Goal: Task Accomplishment & Management: Use online tool/utility

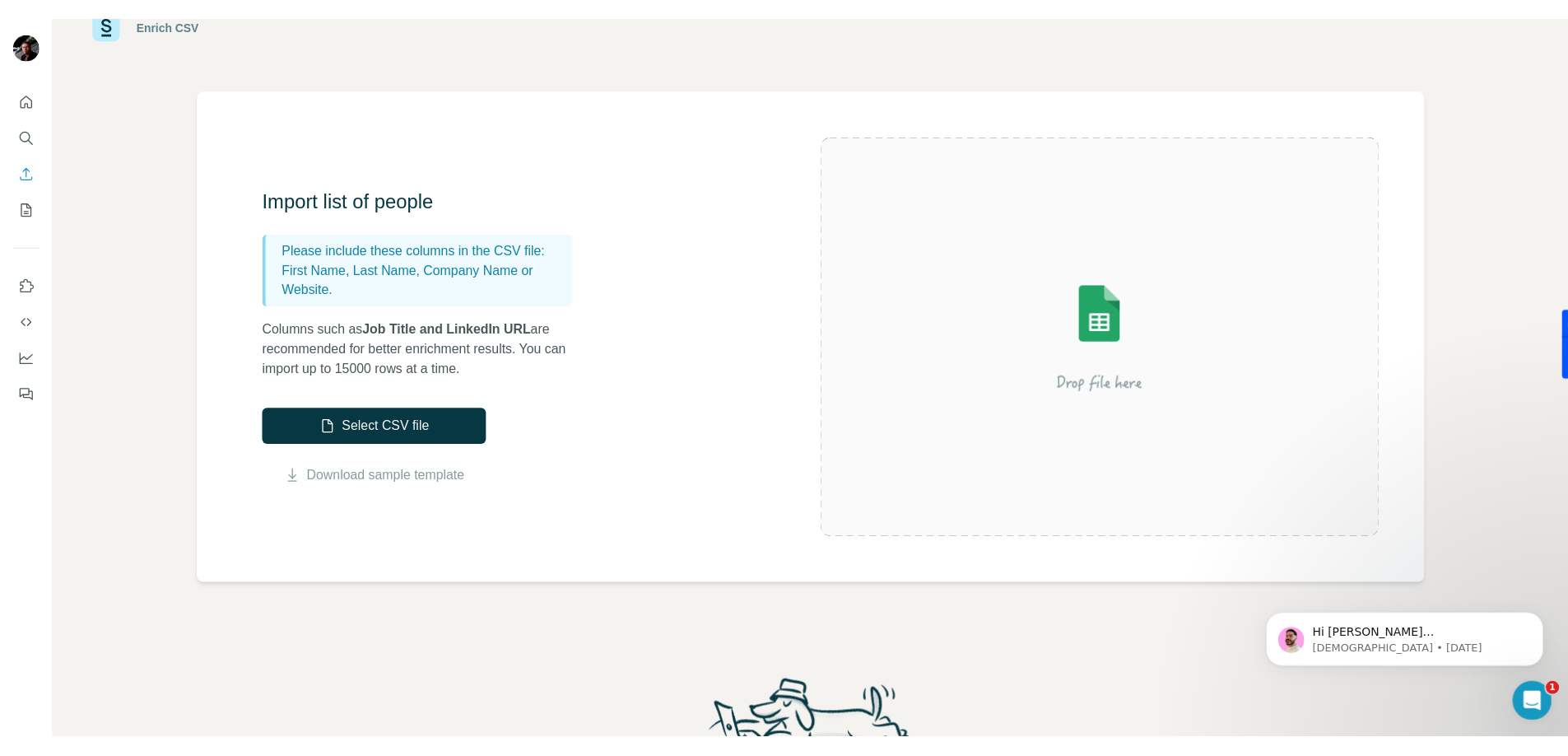
scroll to position [167, 0]
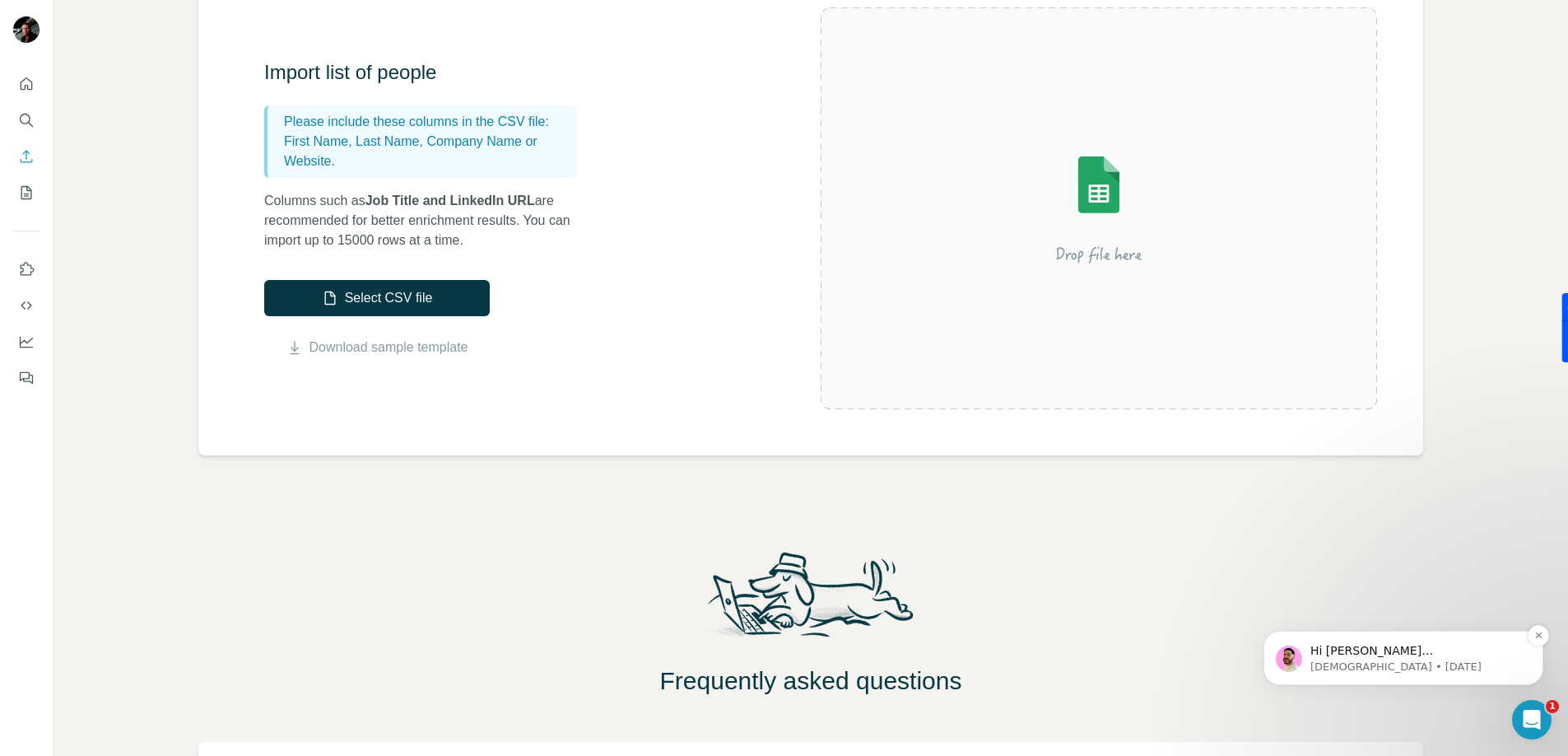
click at [1391, 651] on p "Hi [PERSON_NAME][EMAIL_ADDRESS][PERSON_NAME][DOMAIN_NAME], I hope you're doing …" at bounding box center [1416, 651] width 212 height 17
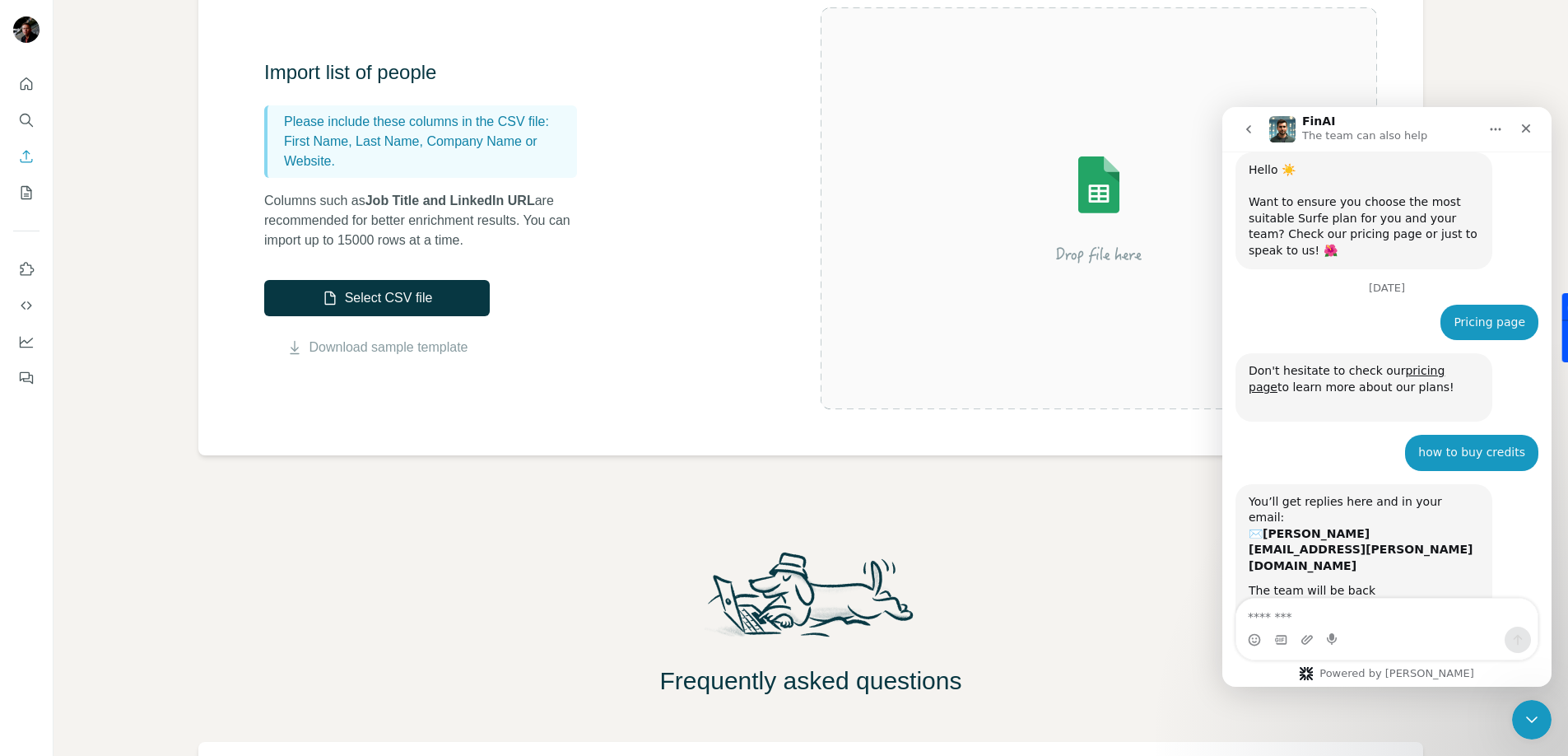
scroll to position [2, 0]
click at [1342, 607] on textarea "Message…" at bounding box center [1386, 613] width 301 height 28
type textarea "*"
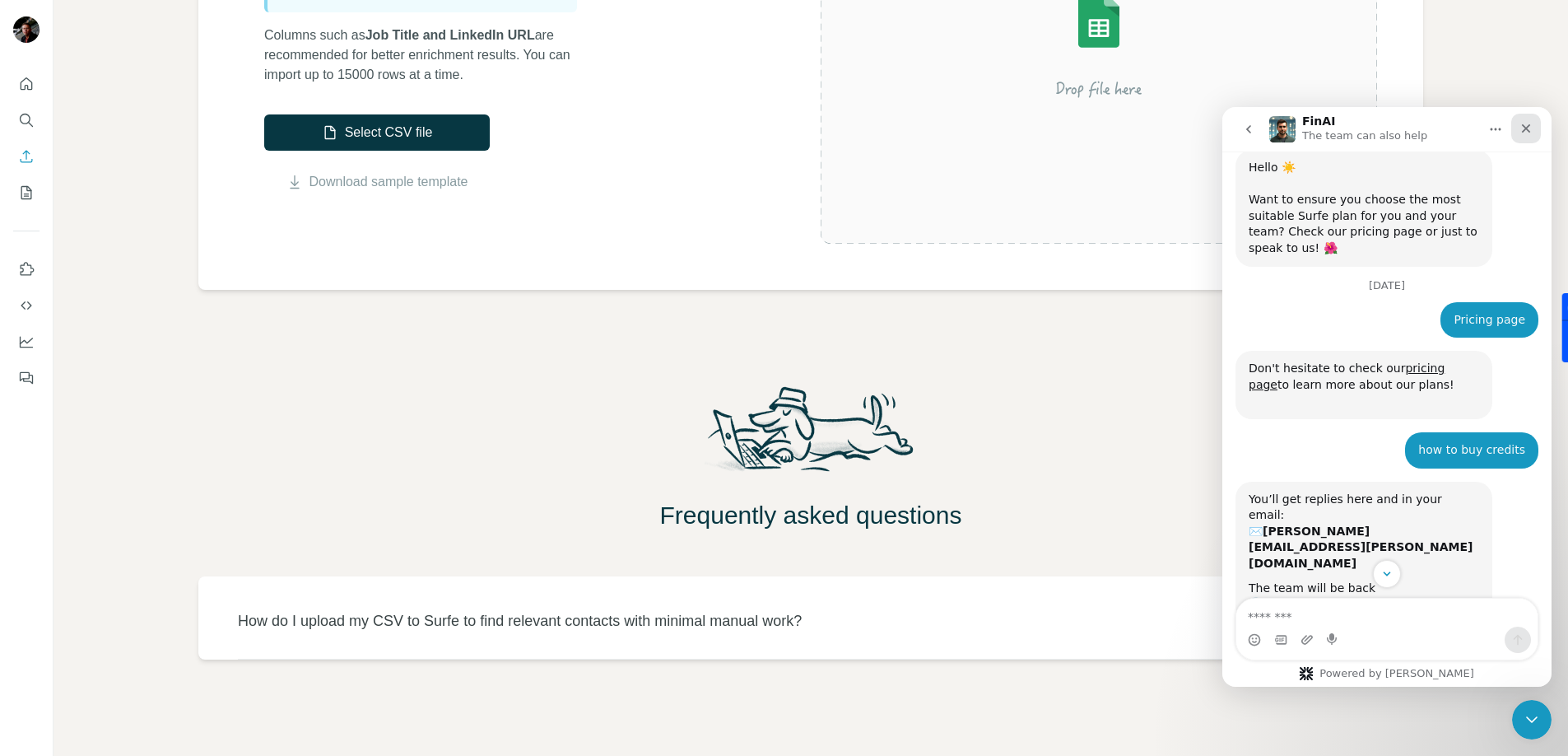
click at [1532, 128] on div "Close" at bounding box center [1526, 129] width 30 height 30
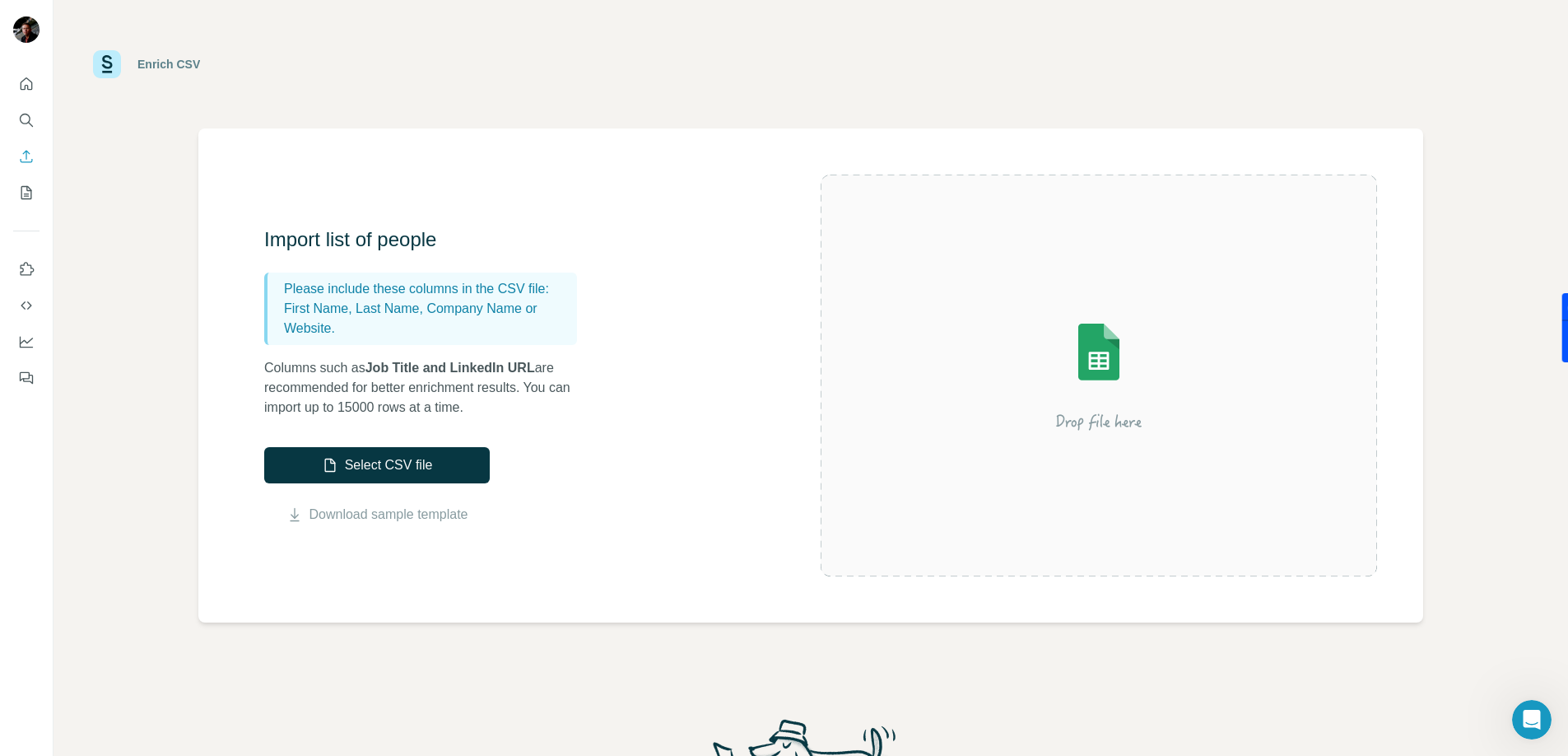
scroll to position [1493, 0]
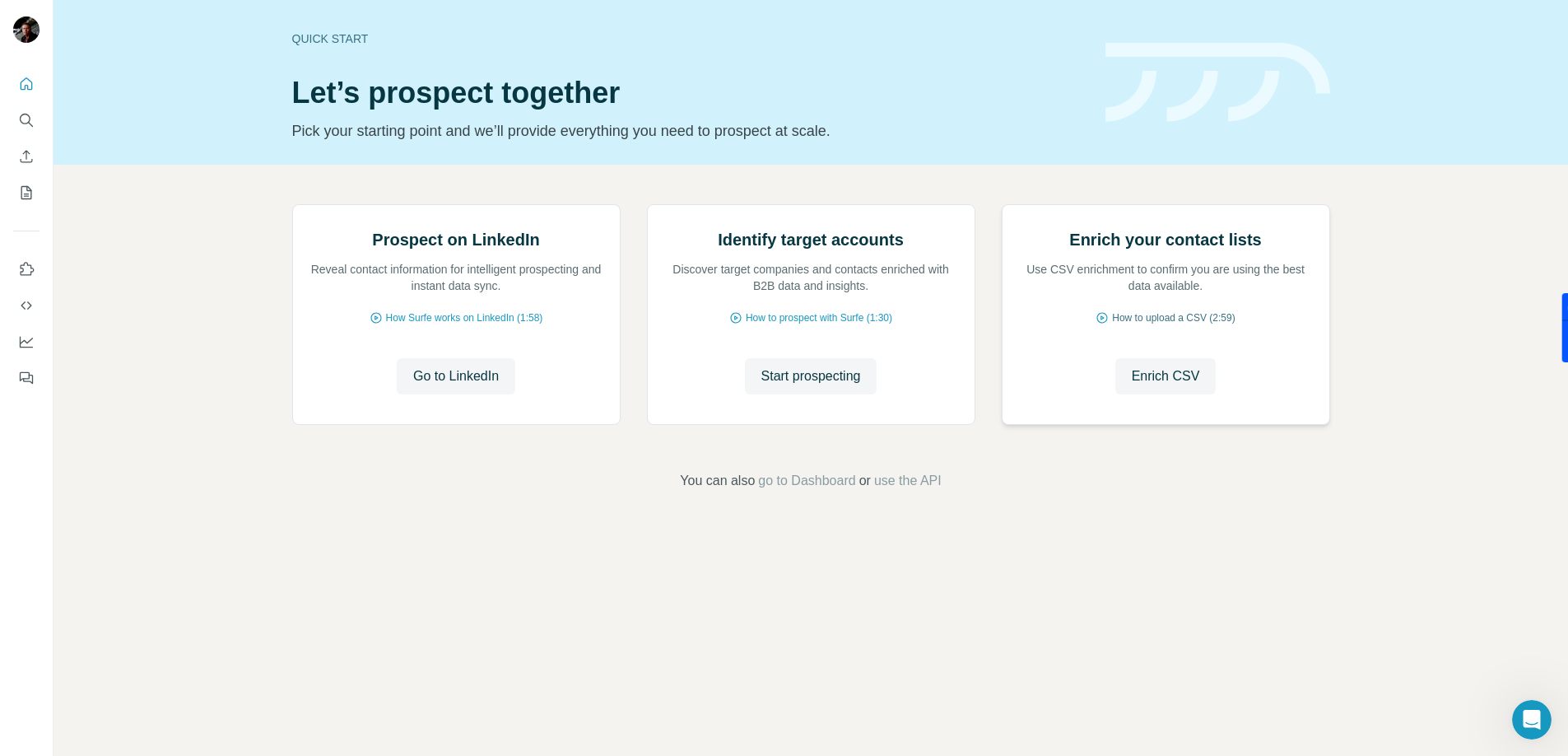
click at [1192, 326] on span "How to upload a CSV (2:59)" at bounding box center [1172, 318] width 122 height 15
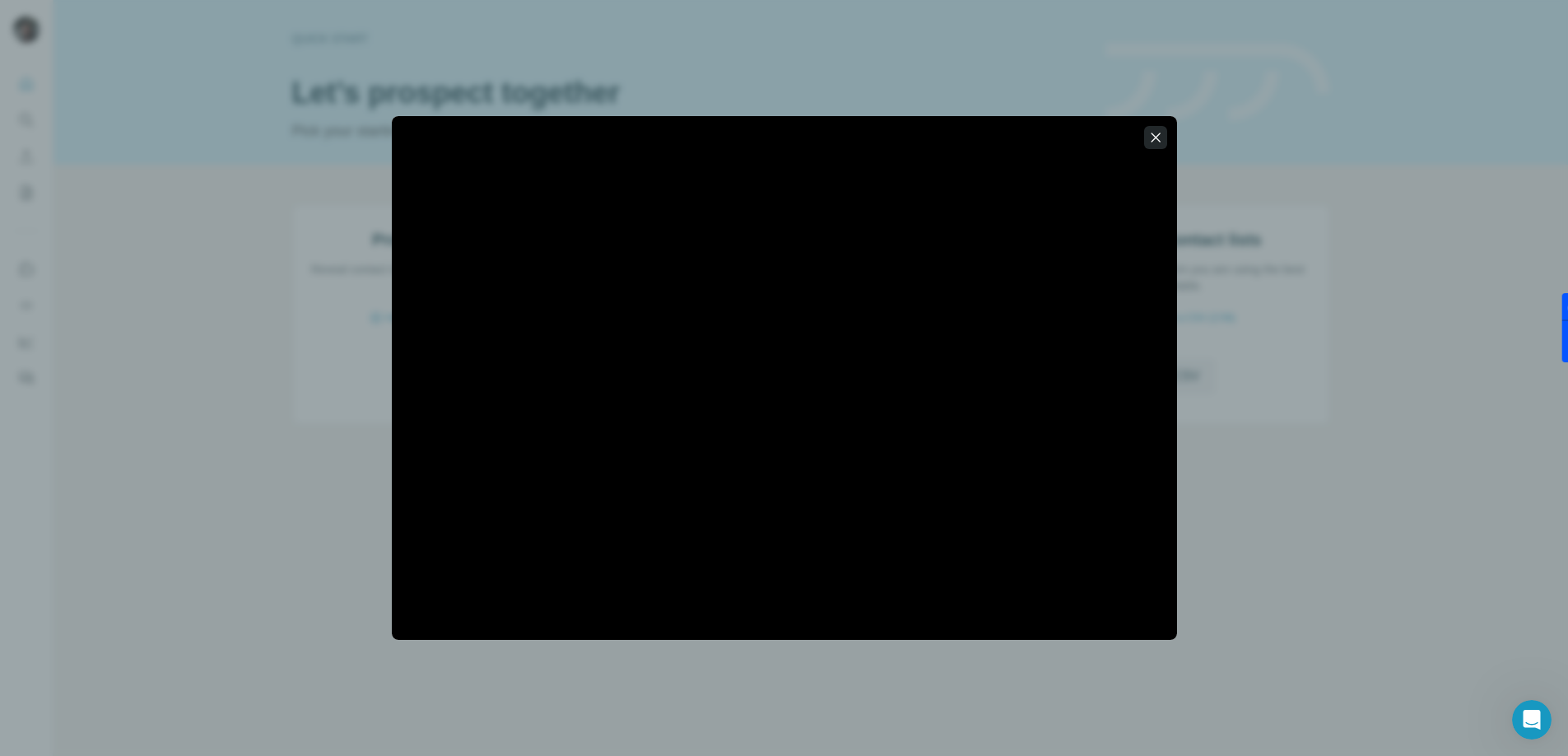
click at [1151, 135] on icon "button" at bounding box center [1155, 137] width 17 height 17
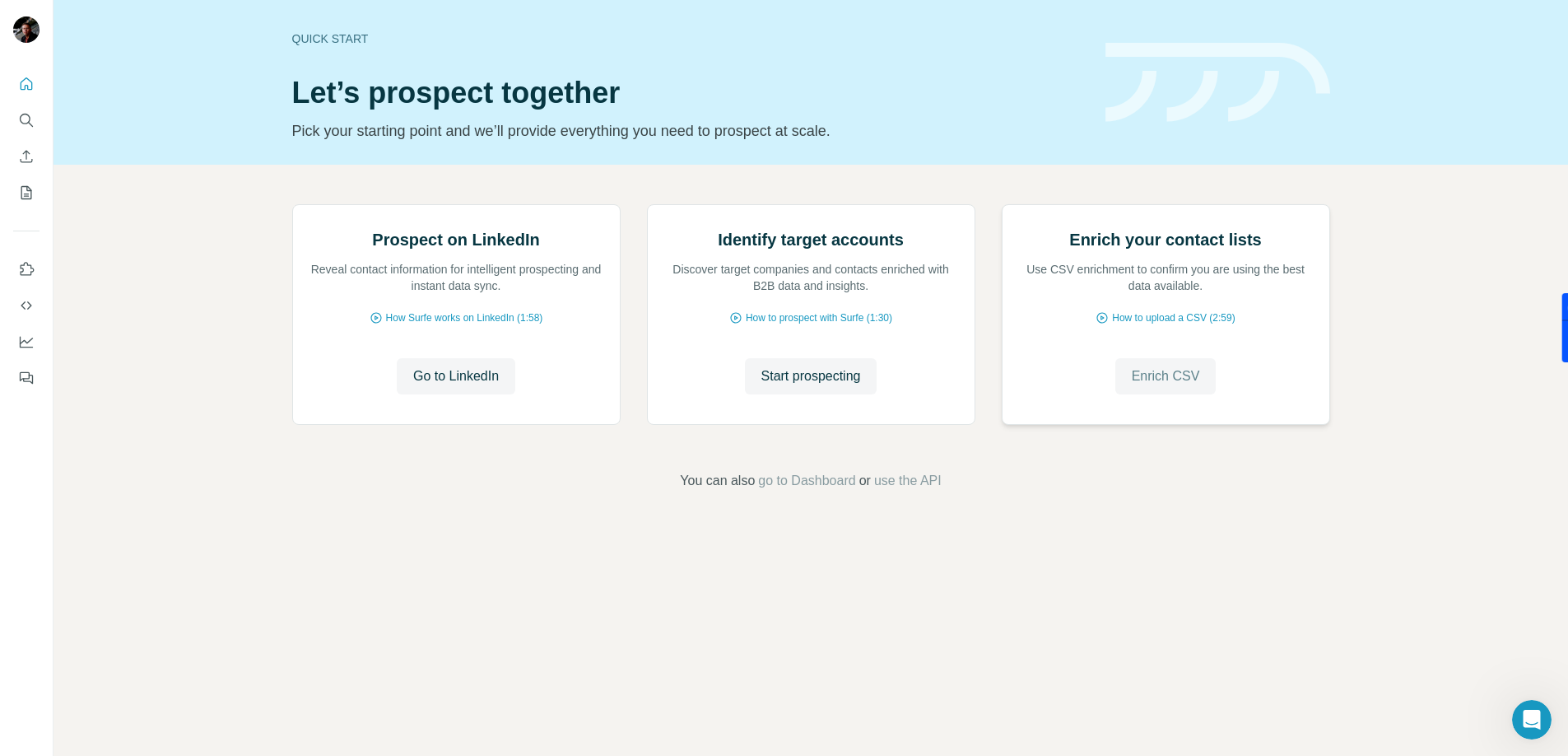
click at [1174, 386] on span "Enrich CSV" at bounding box center [1165, 376] width 69 height 20
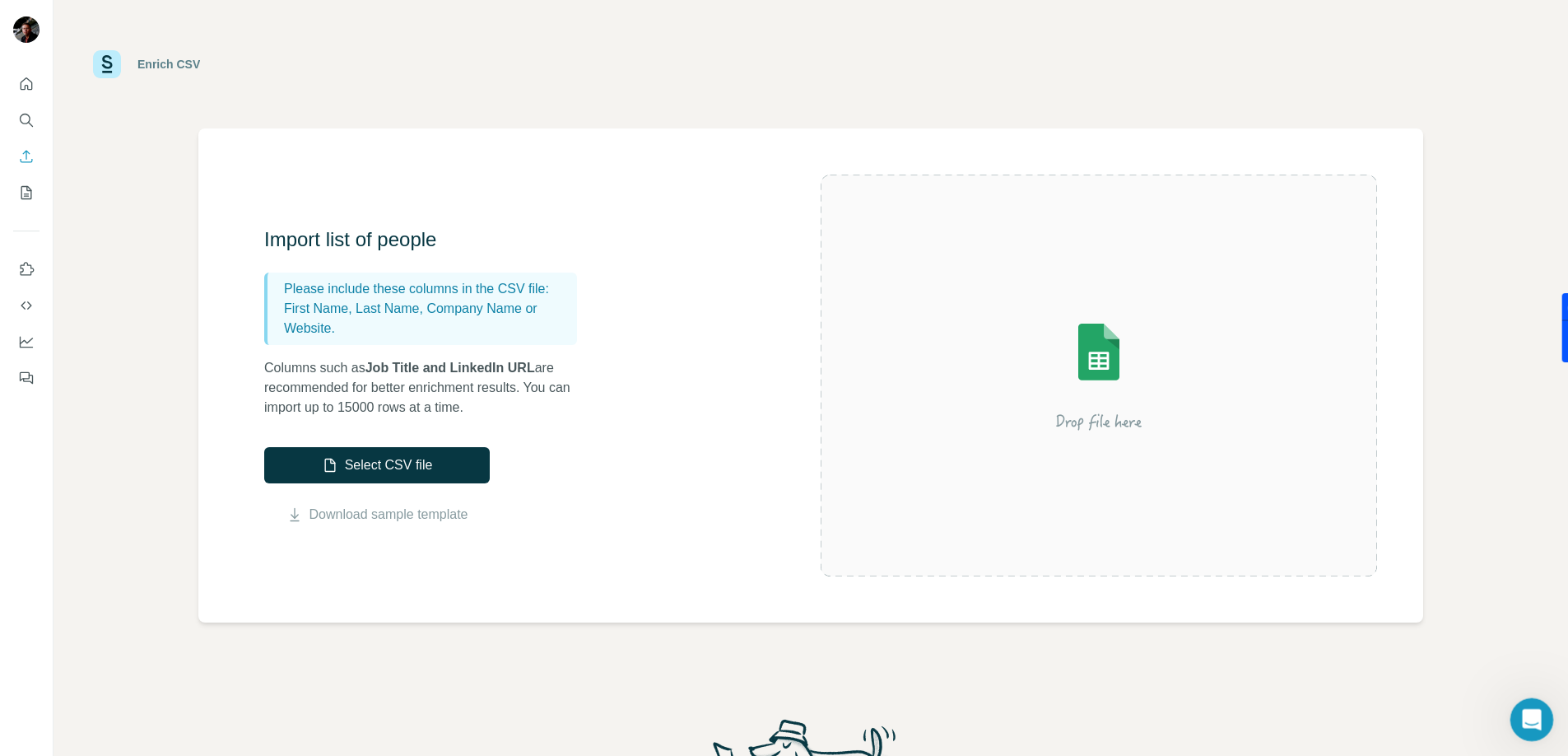
click at [1523, 715] on icon "Open Intercom Messenger" at bounding box center [1529, 717] width 27 height 27
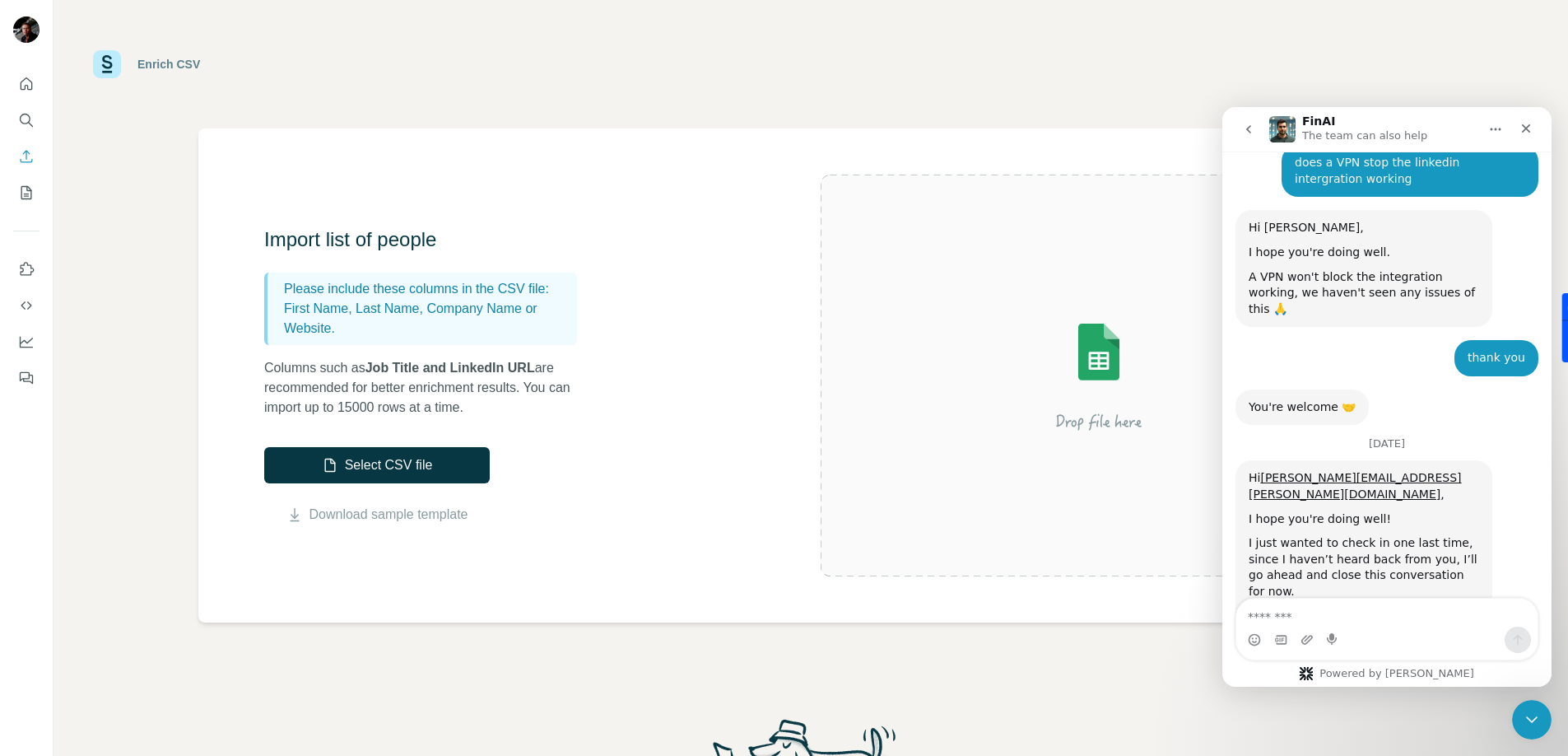
scroll to position [1493, 0]
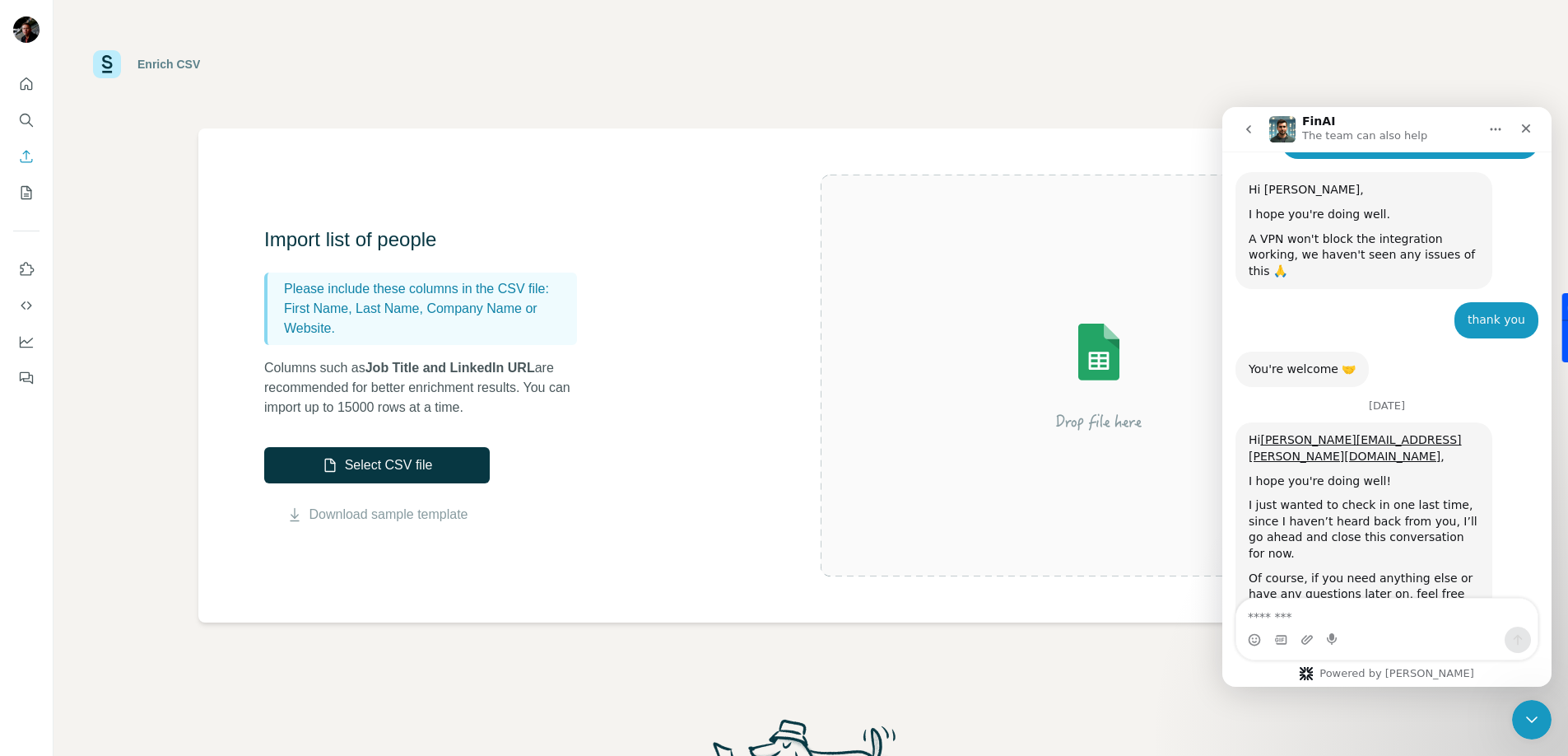
click at [1307, 615] on textarea "Message…" at bounding box center [1386, 613] width 301 height 28
type textarea "**********"
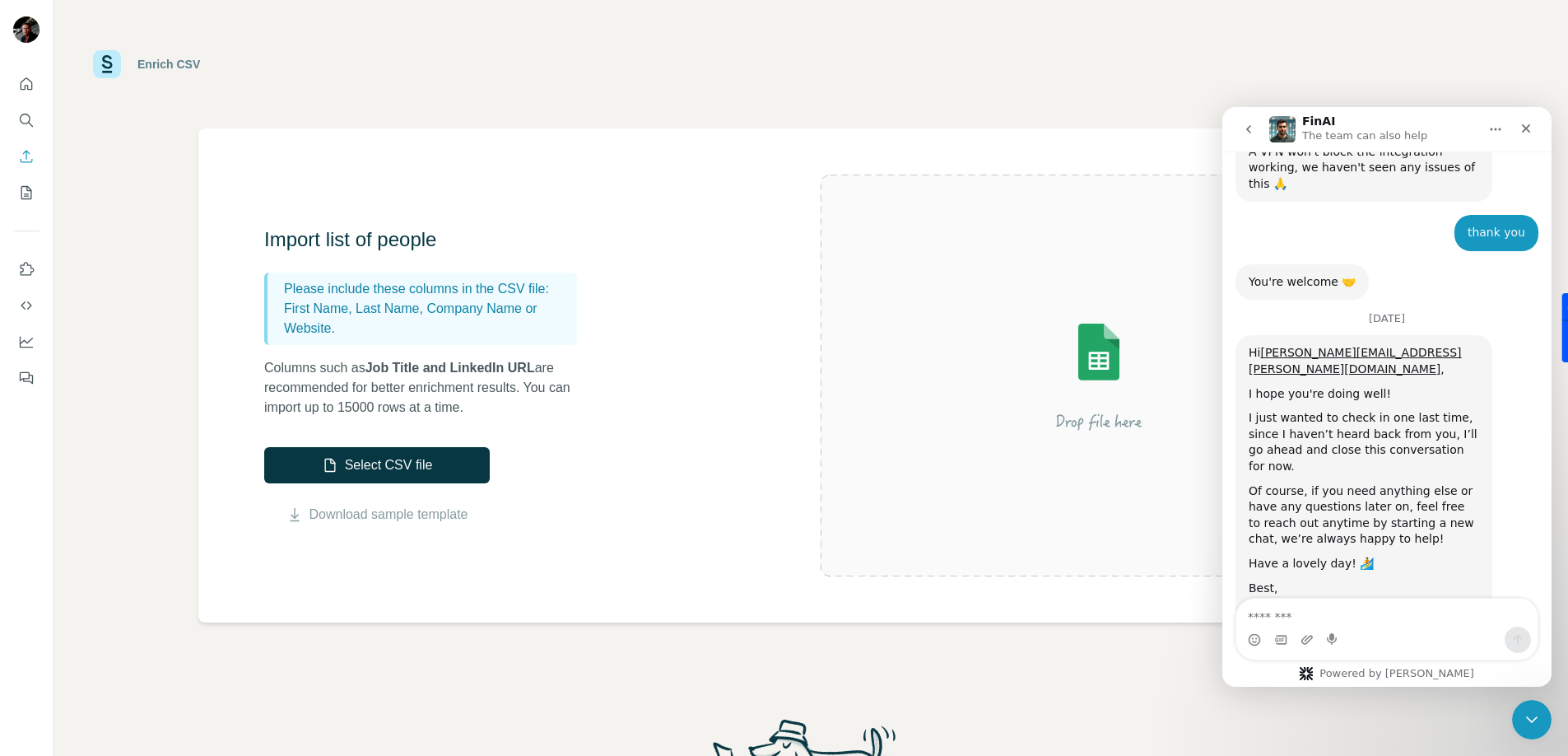
scroll to position [1, 0]
drag, startPoint x: 1385, startPoint y: 567, endPoint x: 1291, endPoint y: 549, distance: 95.7
click at [1291, 674] on div "do i need to have a company name to enrich a csv file [PERSON_NAME][EMAIL_ADDRE…" at bounding box center [1409, 700] width 257 height 52
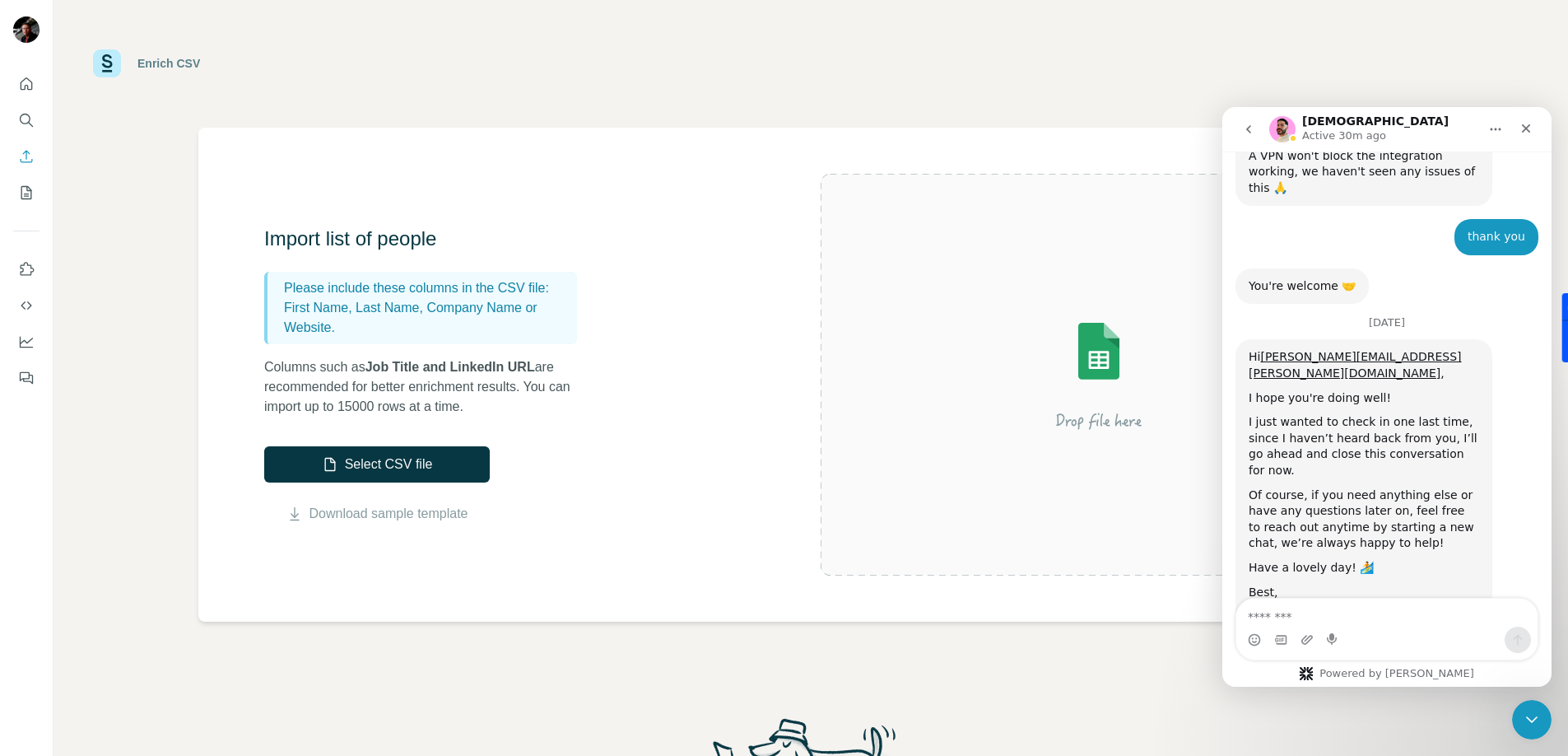
copy div "do i need to have a company name to enrich a csv file"
click at [1251, 130] on icon "go back" at bounding box center [1248, 129] width 13 height 13
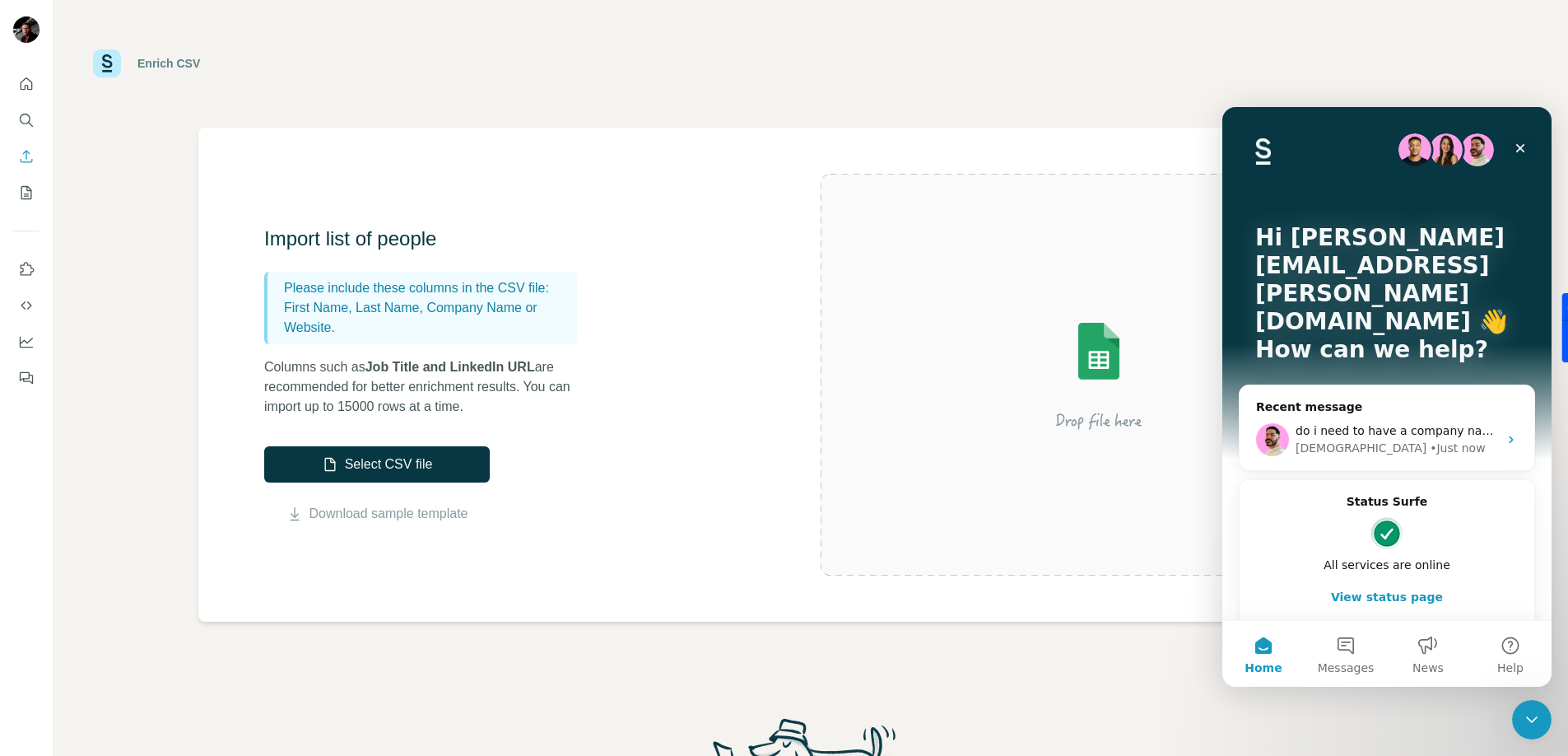
scroll to position [4, 0]
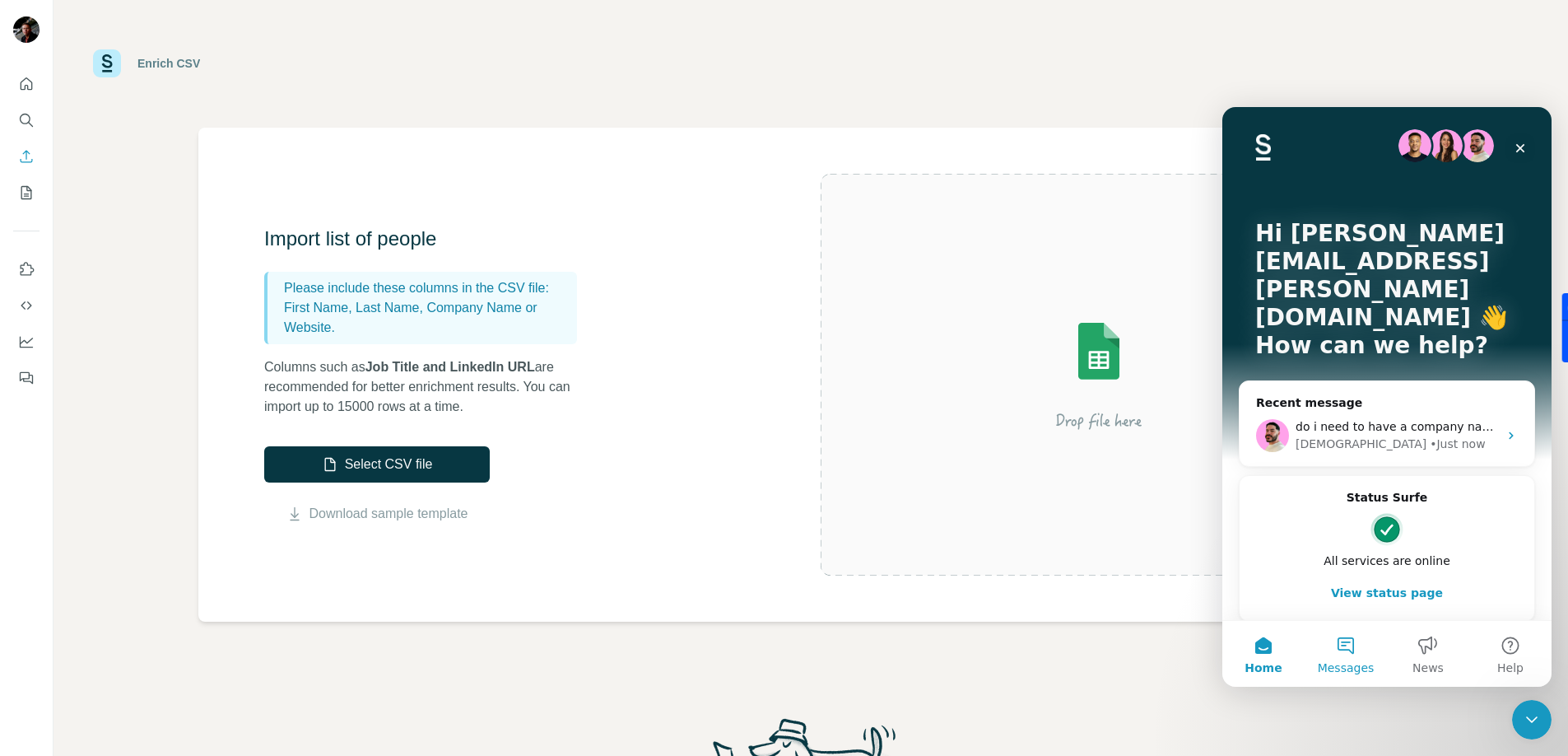
click at [1358, 646] on button "Messages" at bounding box center [1346, 654] width 83 height 66
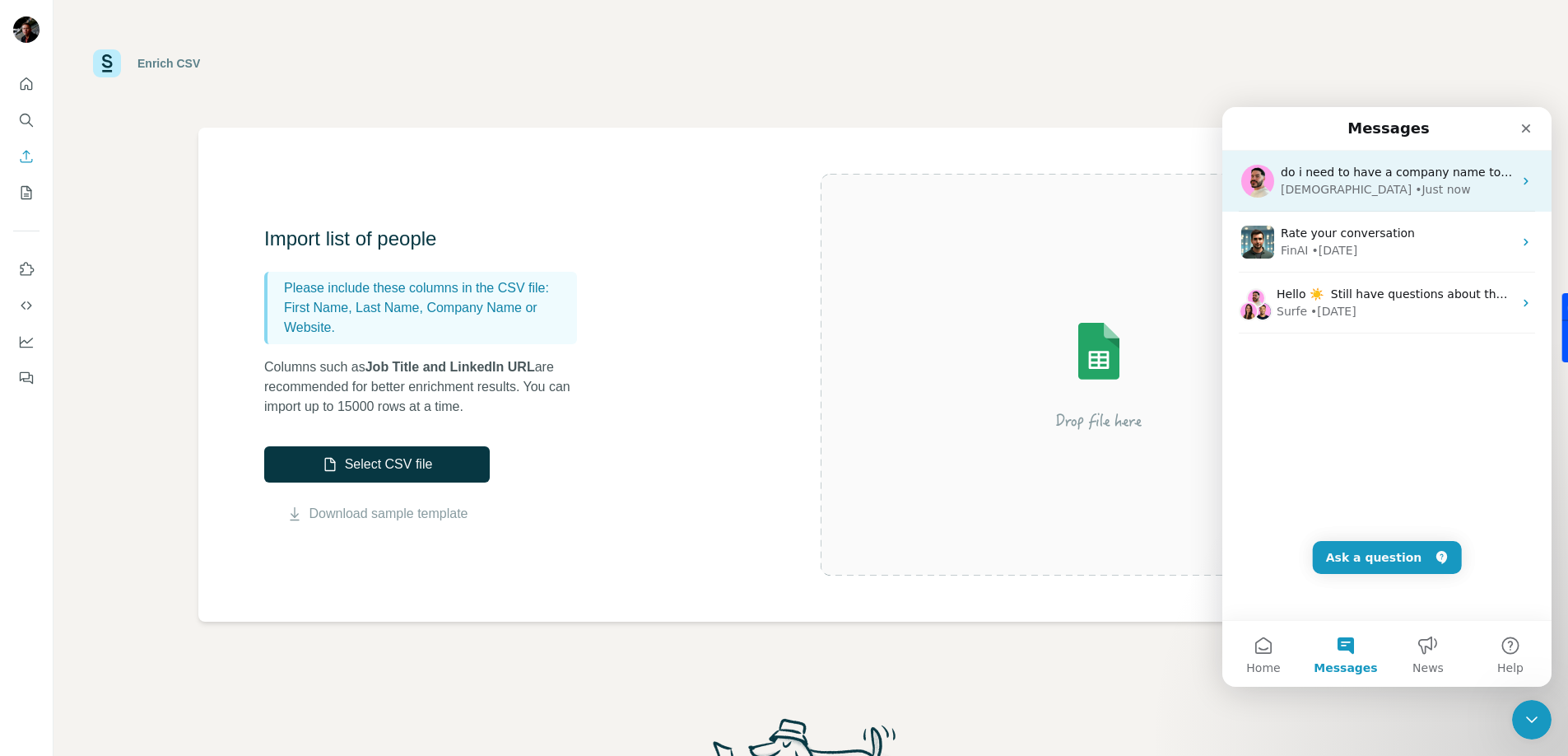
click at [1374, 176] on span "do i need to have a company name to enrich a csv file" at bounding box center [1438, 172] width 315 height 13
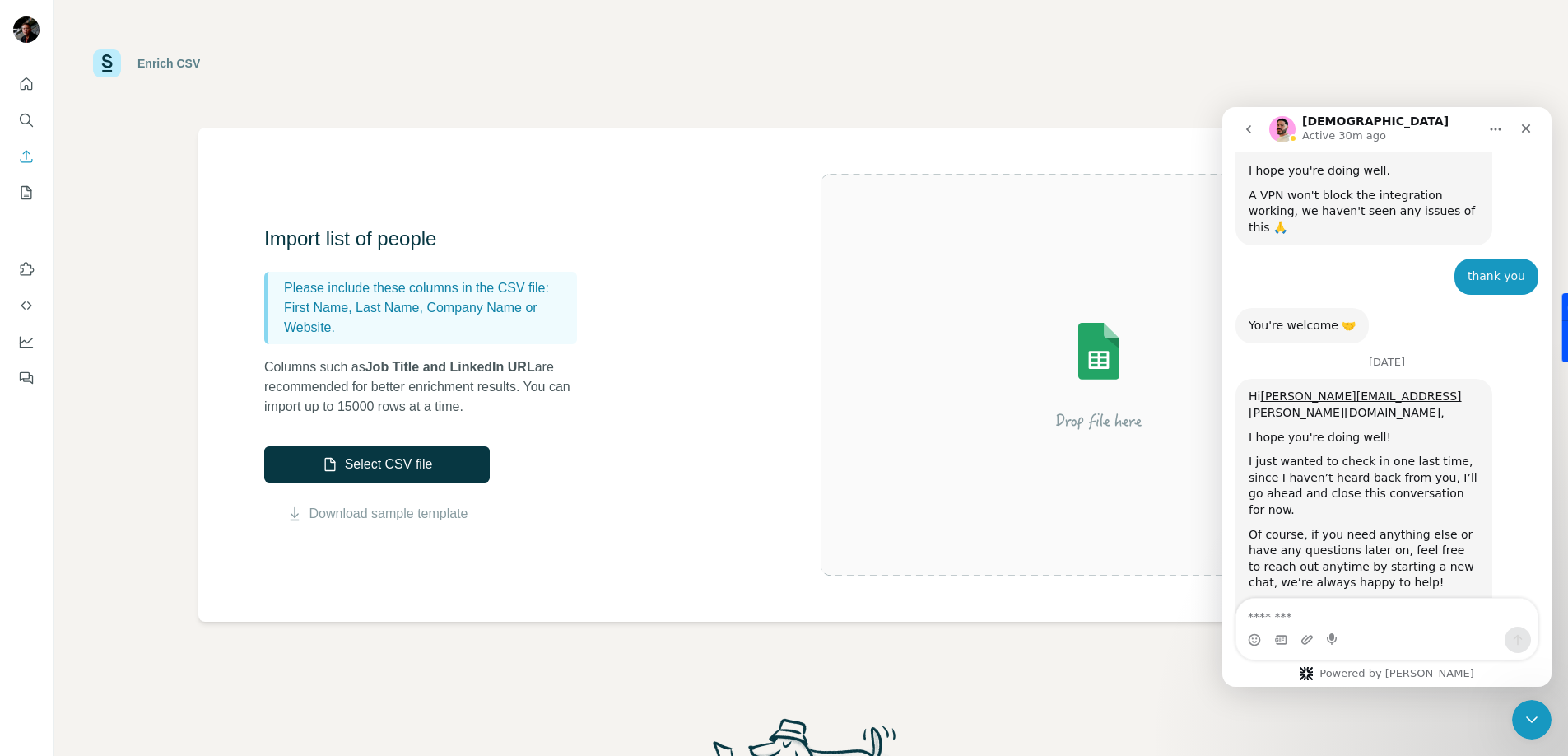
scroll to position [1580, 0]
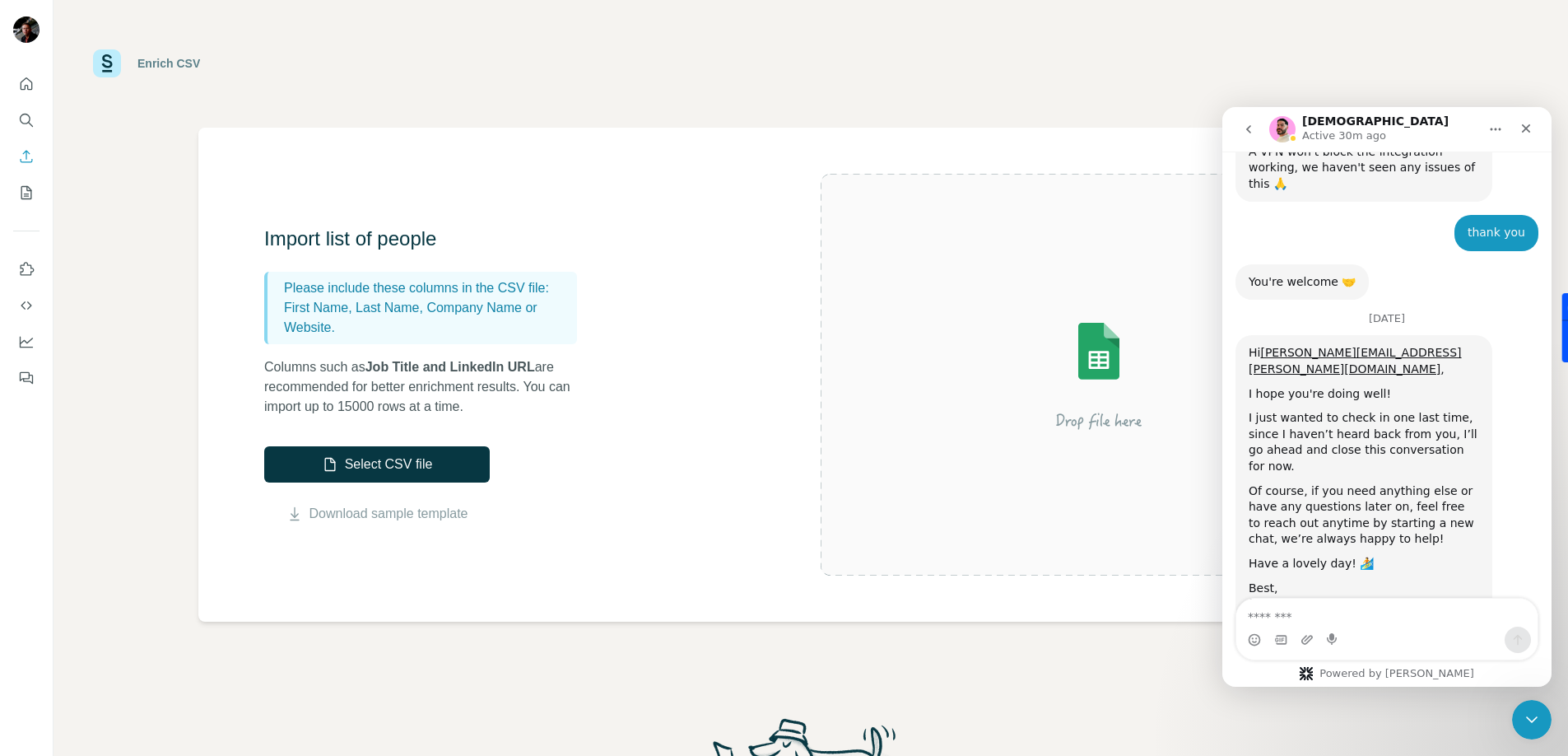
click at [1254, 135] on icon "go back" at bounding box center [1248, 129] width 13 height 13
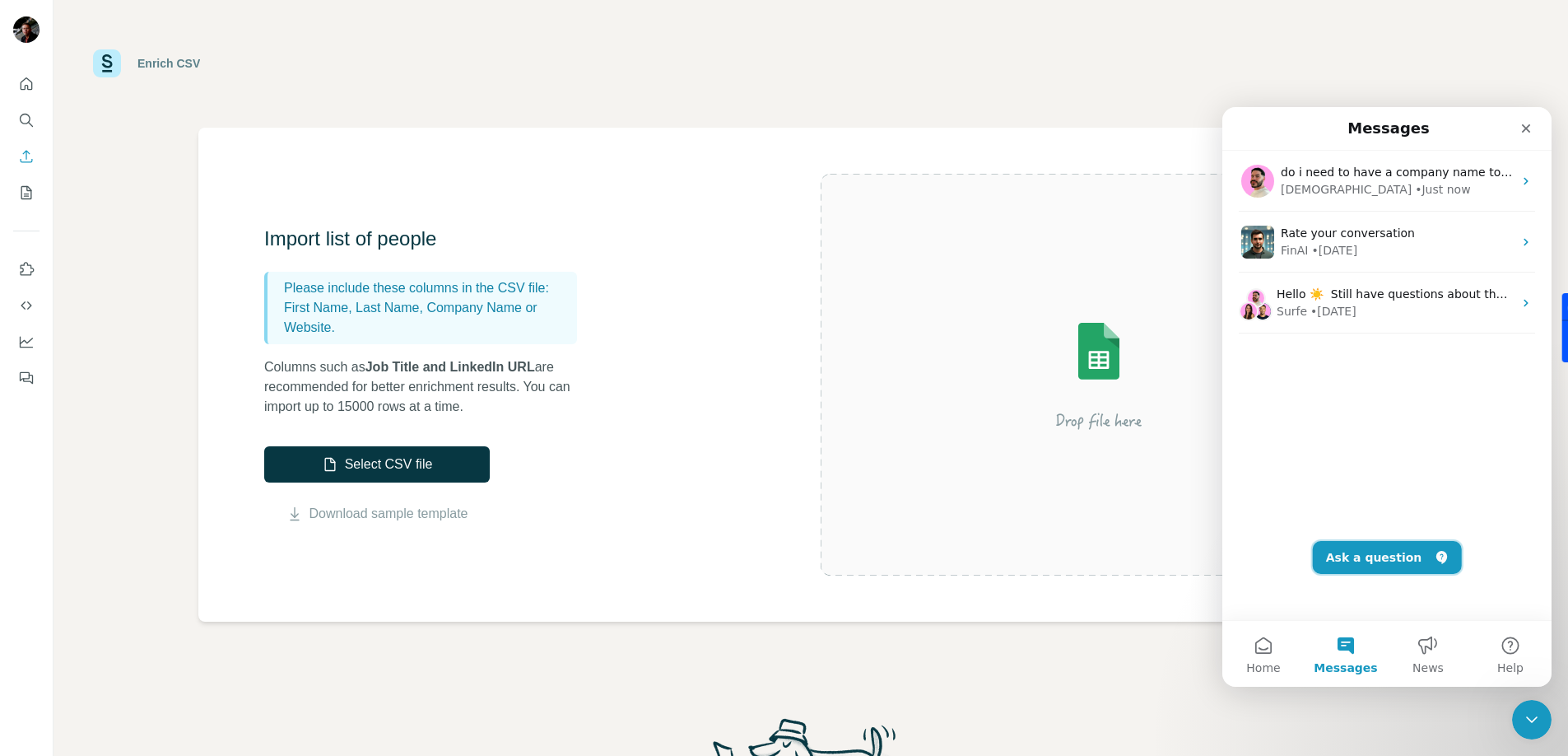
click at [1350, 558] on button "Ask a question" at bounding box center [1387, 558] width 149 height 33
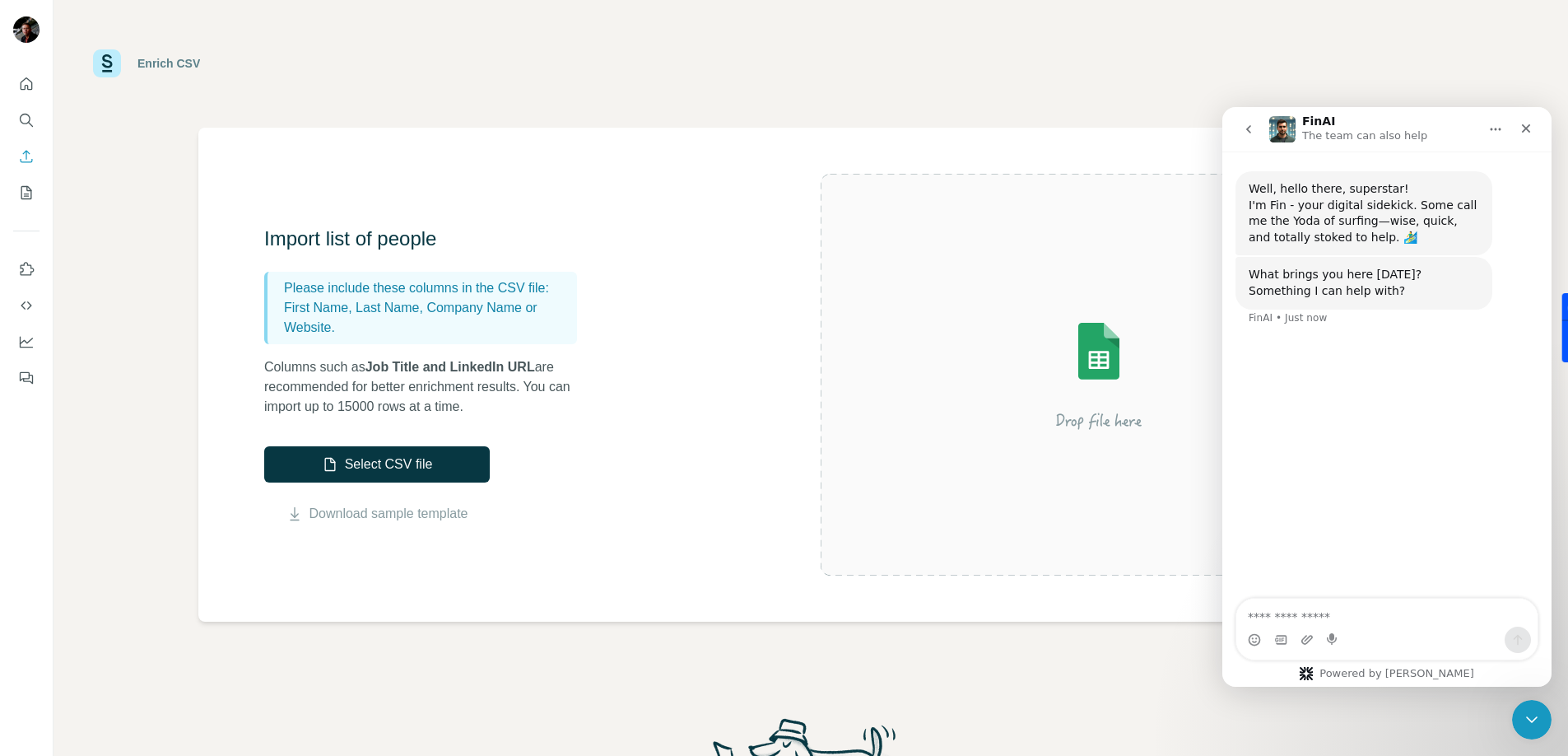
click at [1293, 608] on textarea "Ask a question…" at bounding box center [1386, 613] width 301 height 28
type textarea "**********"
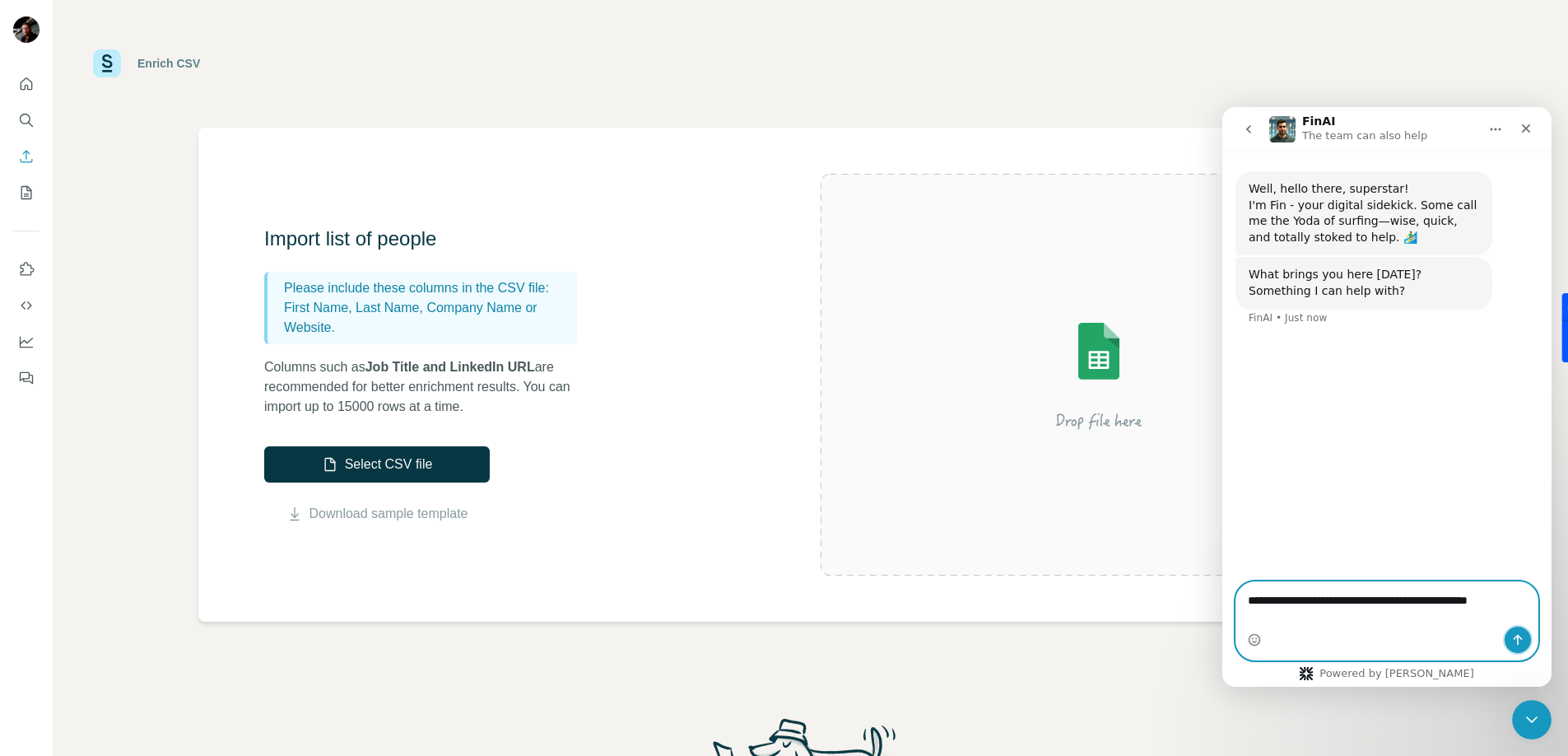
click at [1524, 635] on button "Send a message…" at bounding box center [1518, 640] width 26 height 26
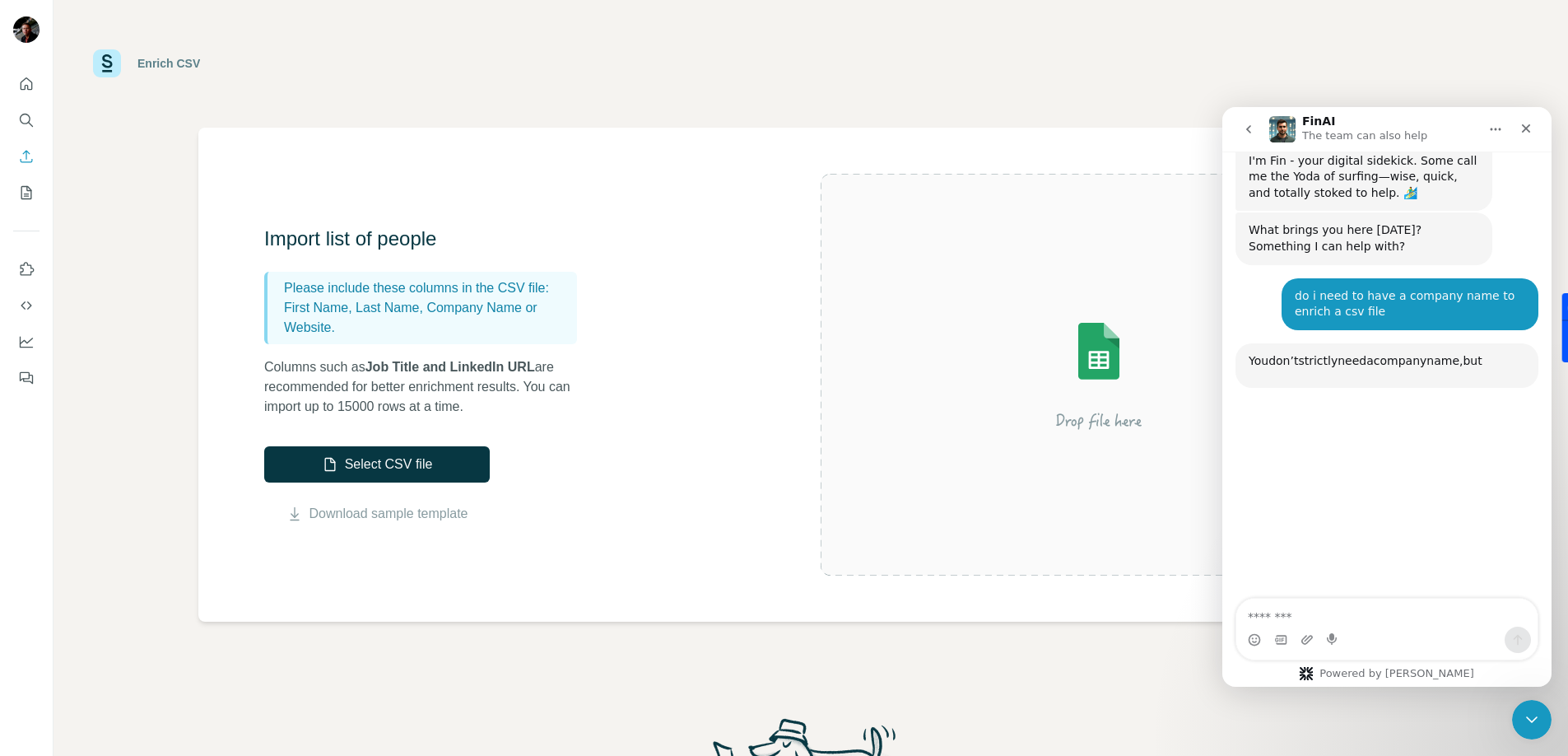
scroll to position [174, 0]
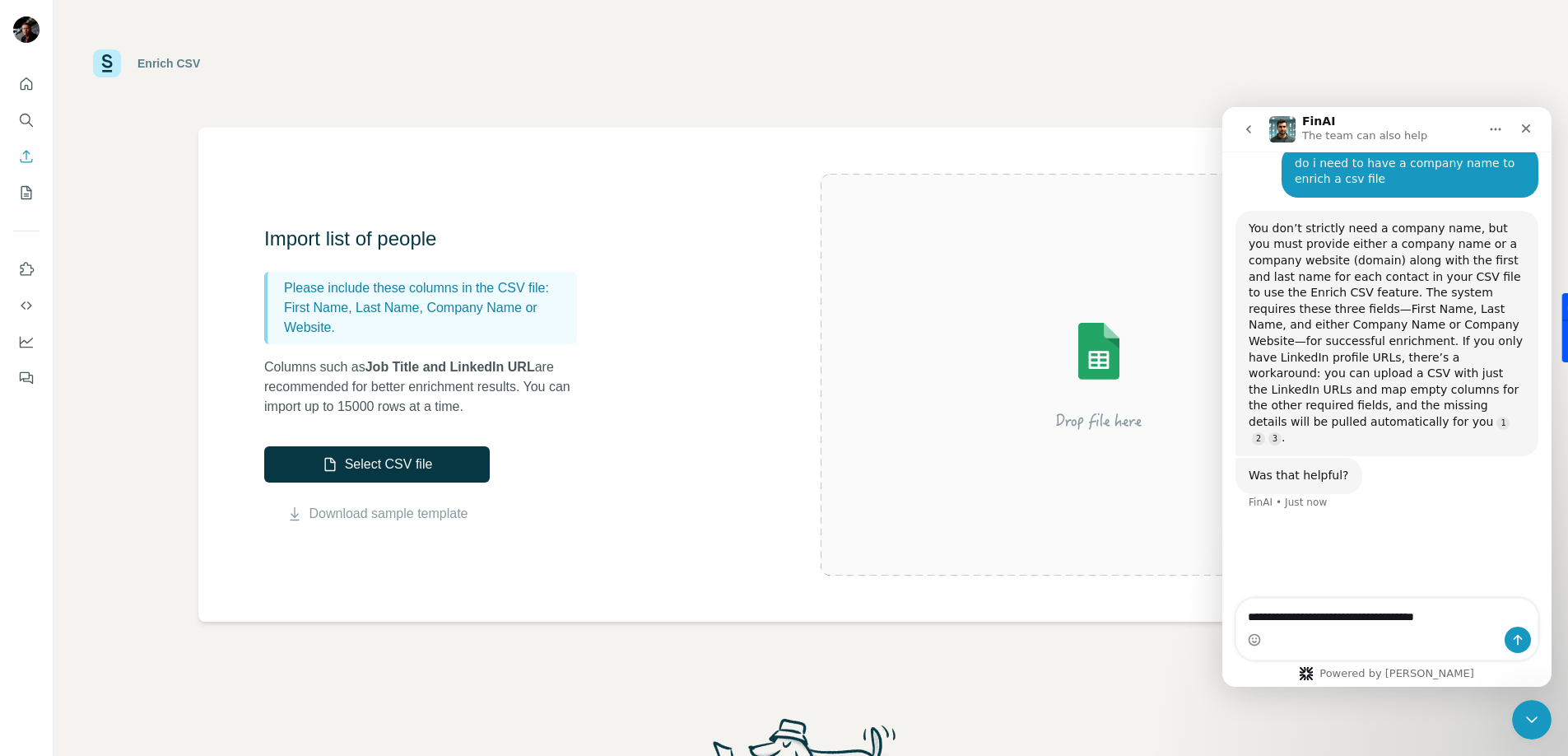
type textarea "**********"
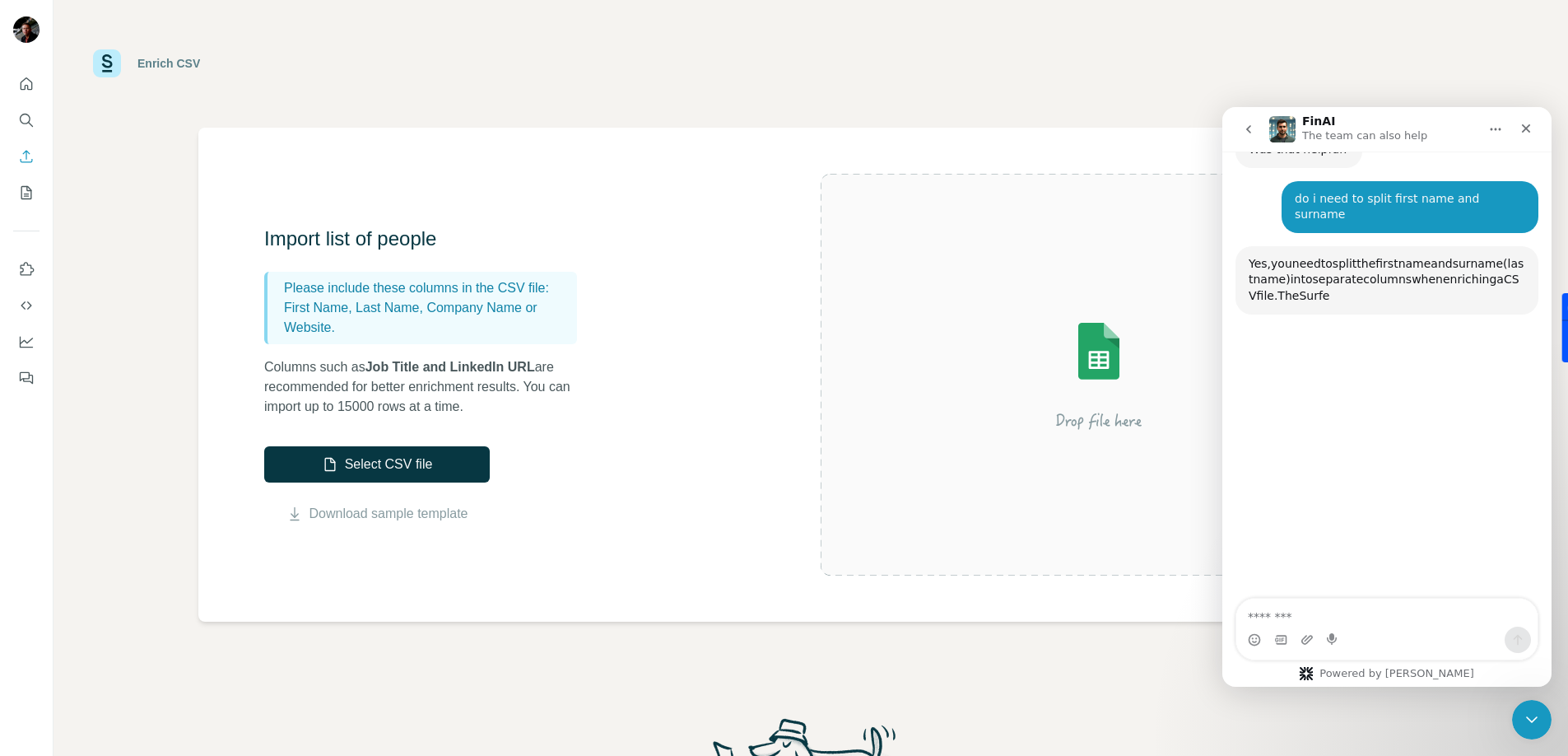
scroll to position [504, 0]
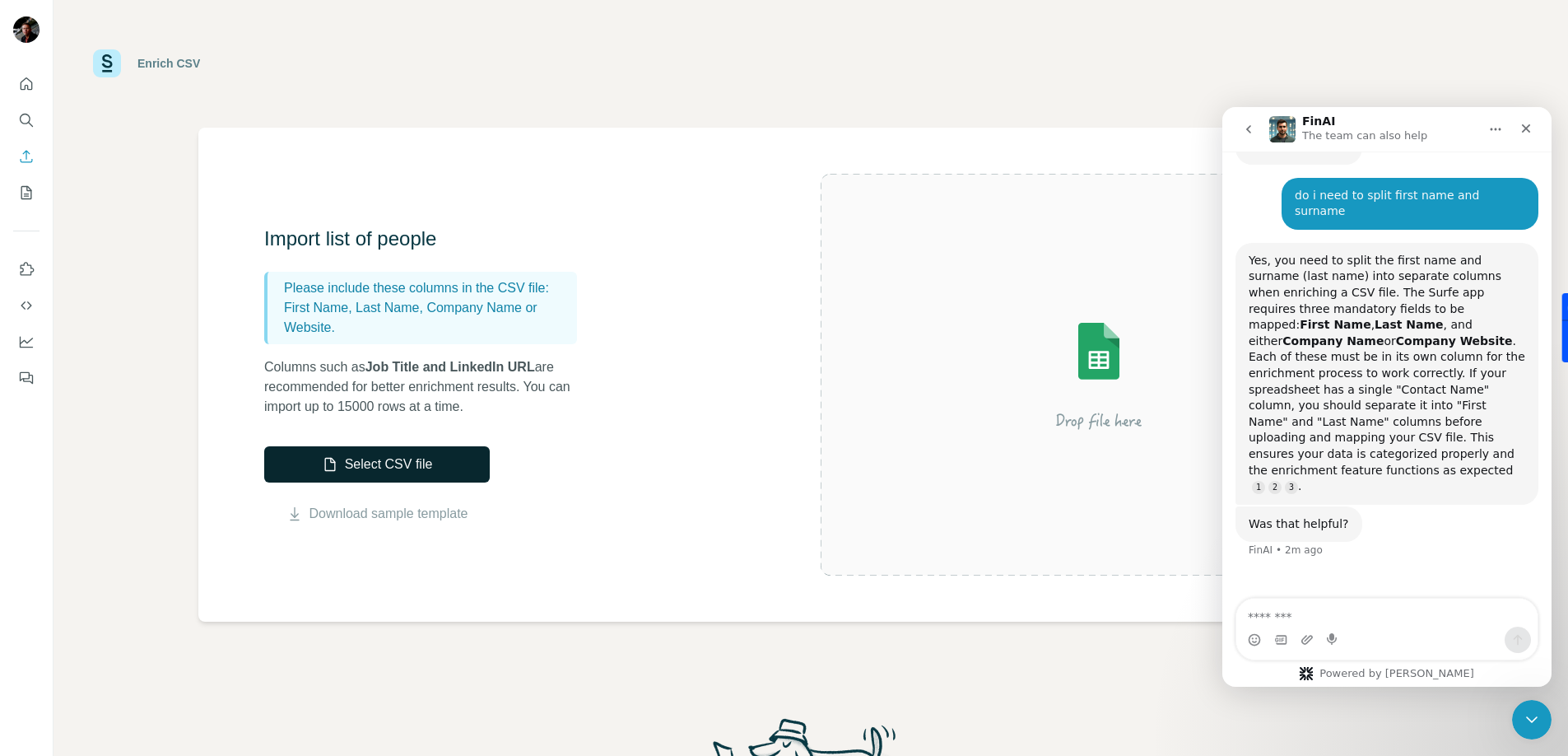
click at [354, 469] on button "Select CSV file" at bounding box center [377, 464] width 225 height 36
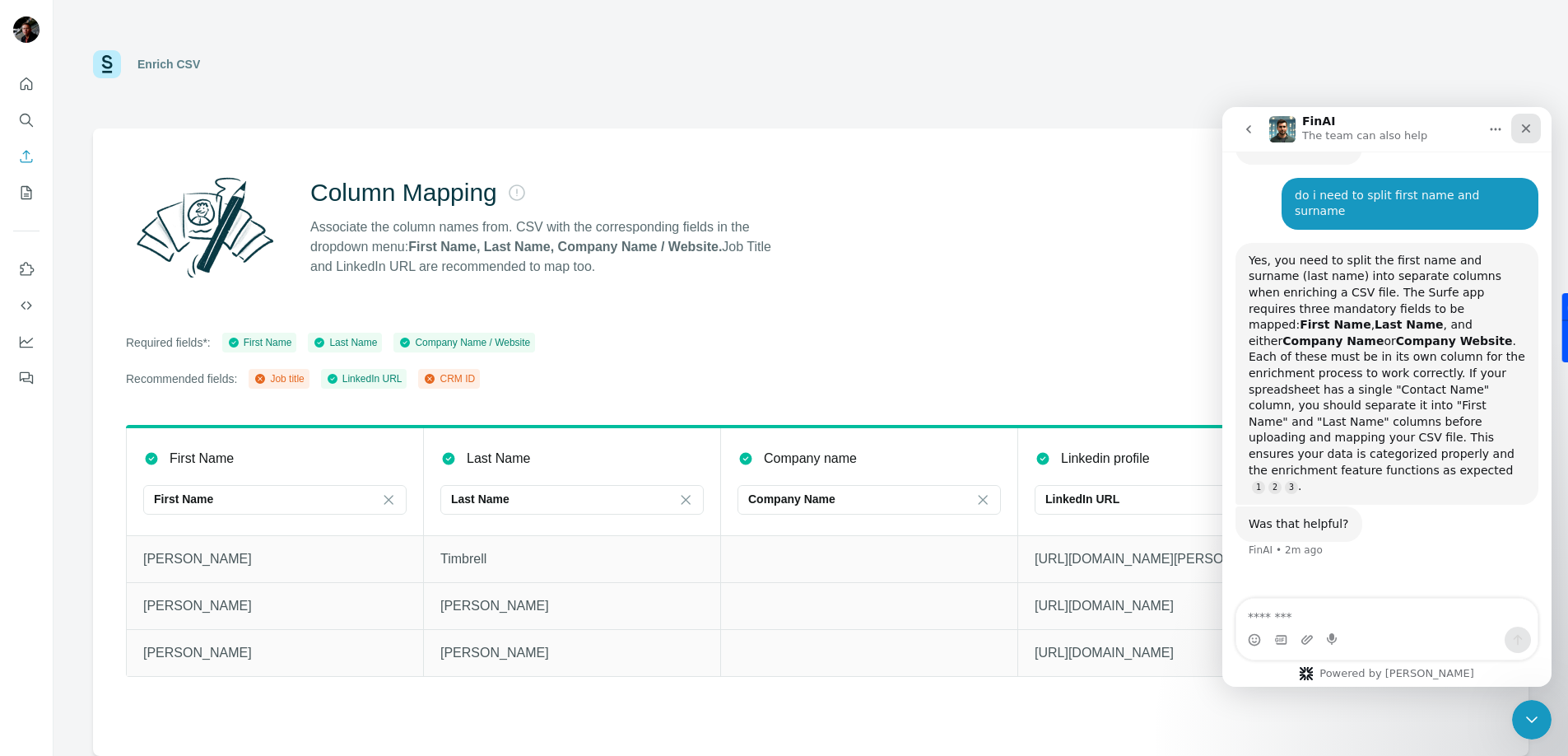
click at [1525, 126] on icon "Close" at bounding box center [1526, 128] width 9 height 9
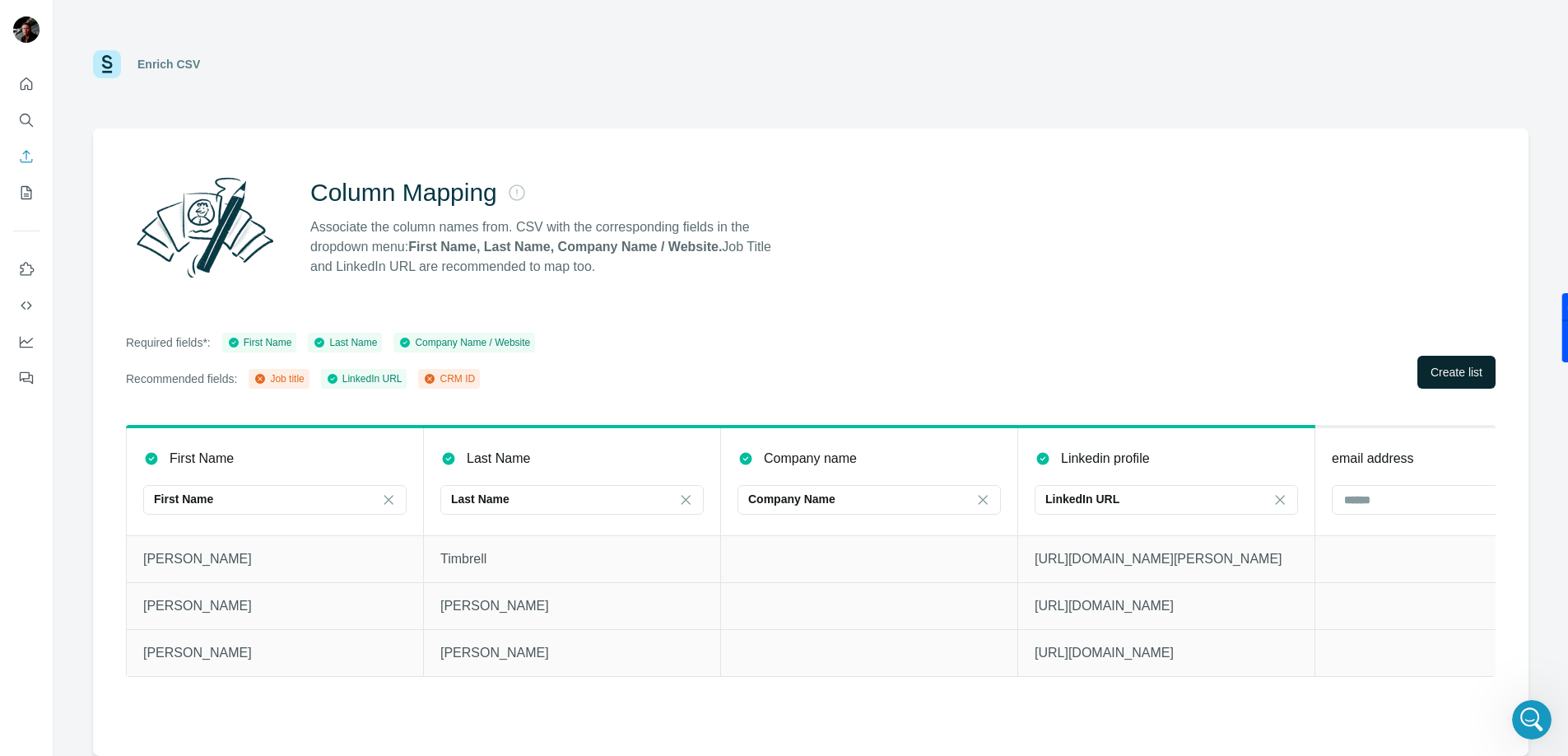
click at [1432, 378] on span "Create list" at bounding box center [1456, 372] width 52 height 17
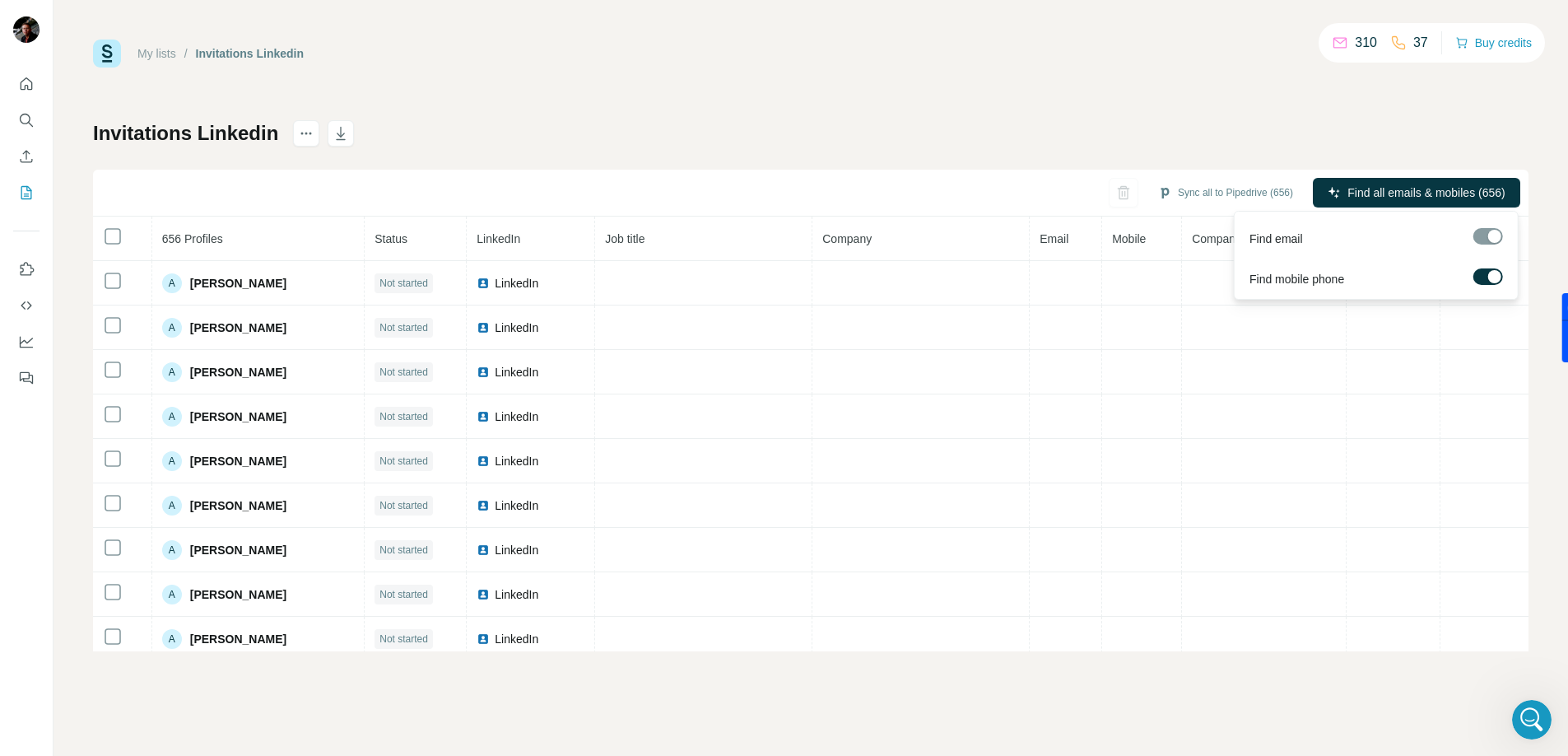
click at [1477, 278] on label at bounding box center [1488, 277] width 30 height 17
click at [1446, 197] on span "Find all emails (656)" at bounding box center [1454, 193] width 104 height 17
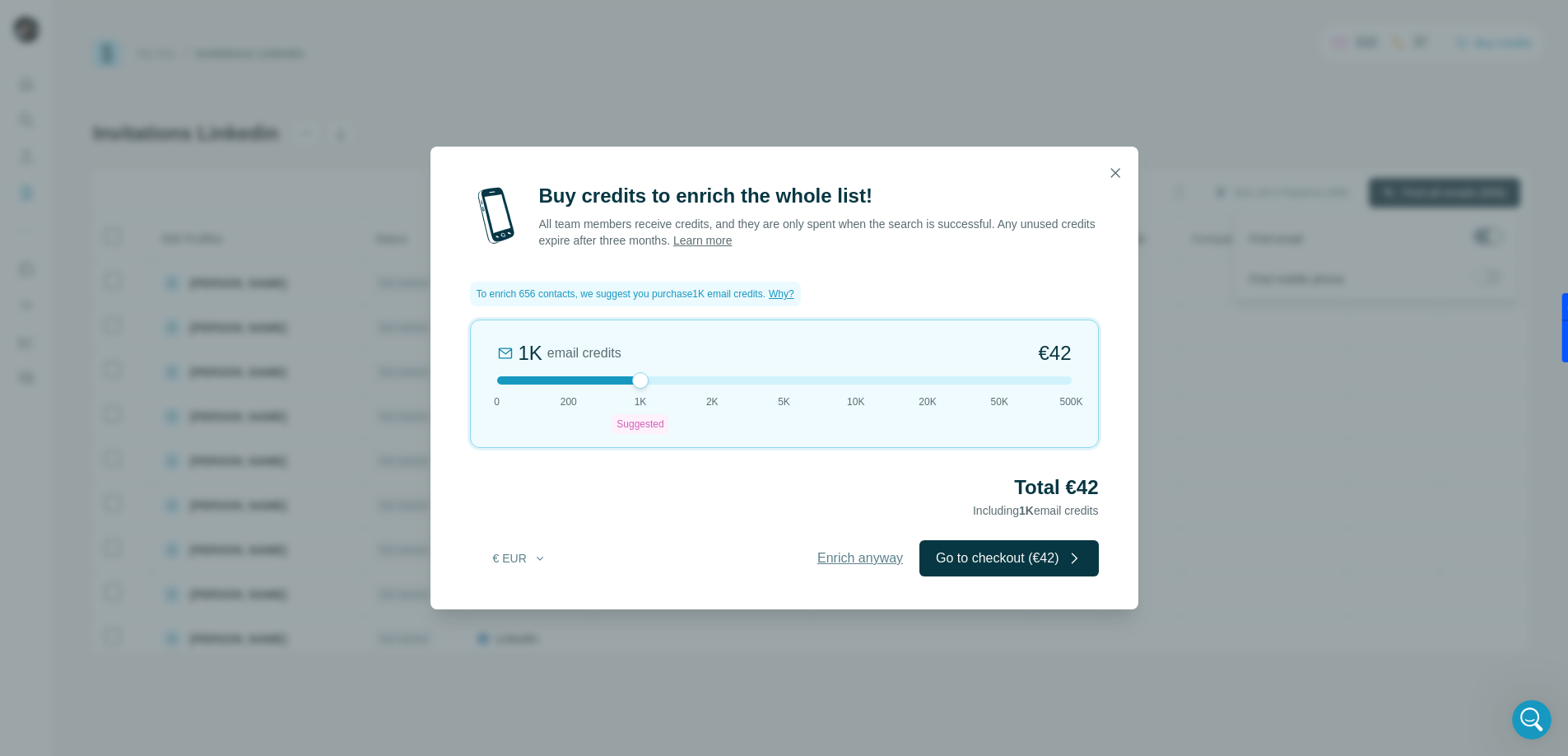
click at [852, 554] on span "Enrich anyway" at bounding box center [860, 559] width 86 height 20
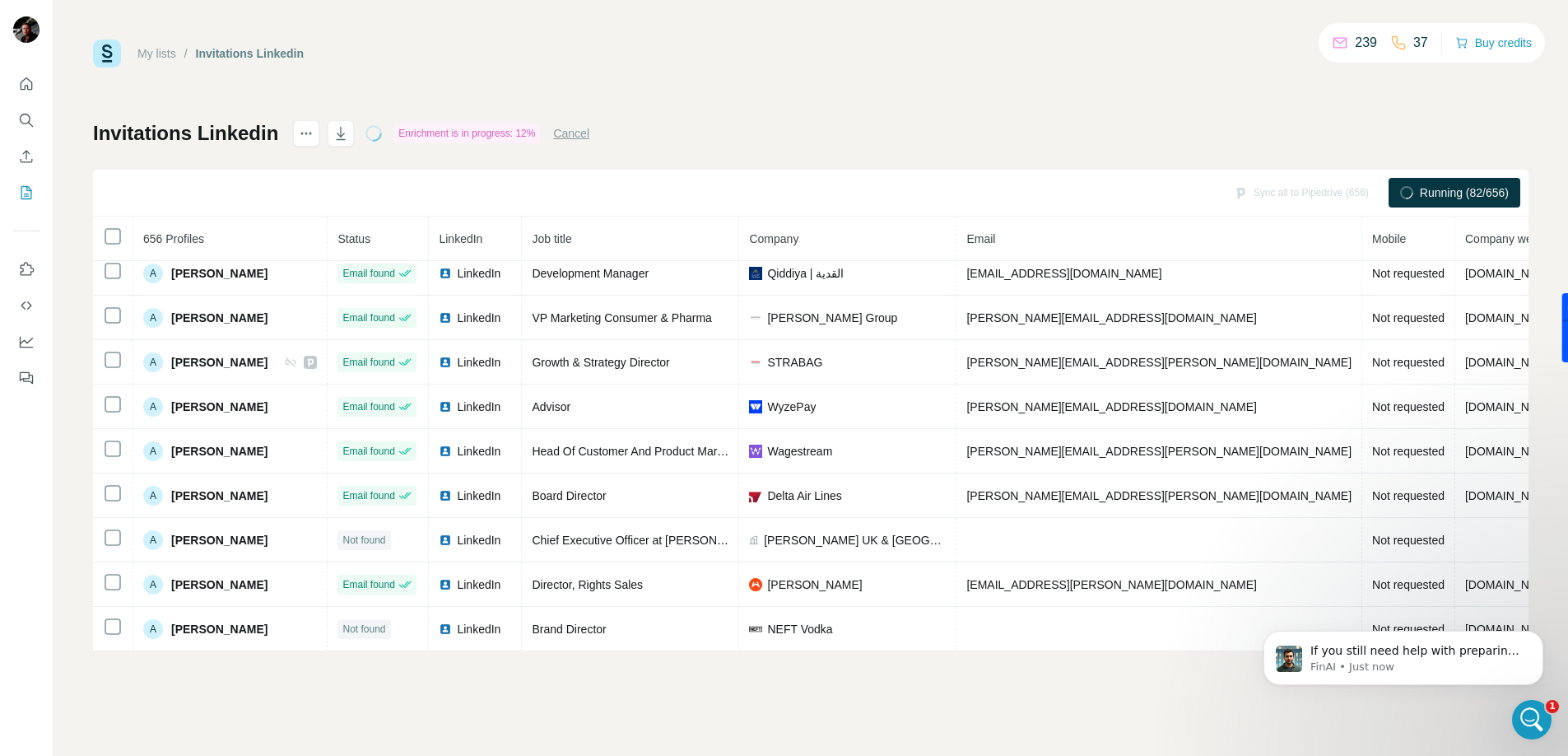
scroll to position [682, 0]
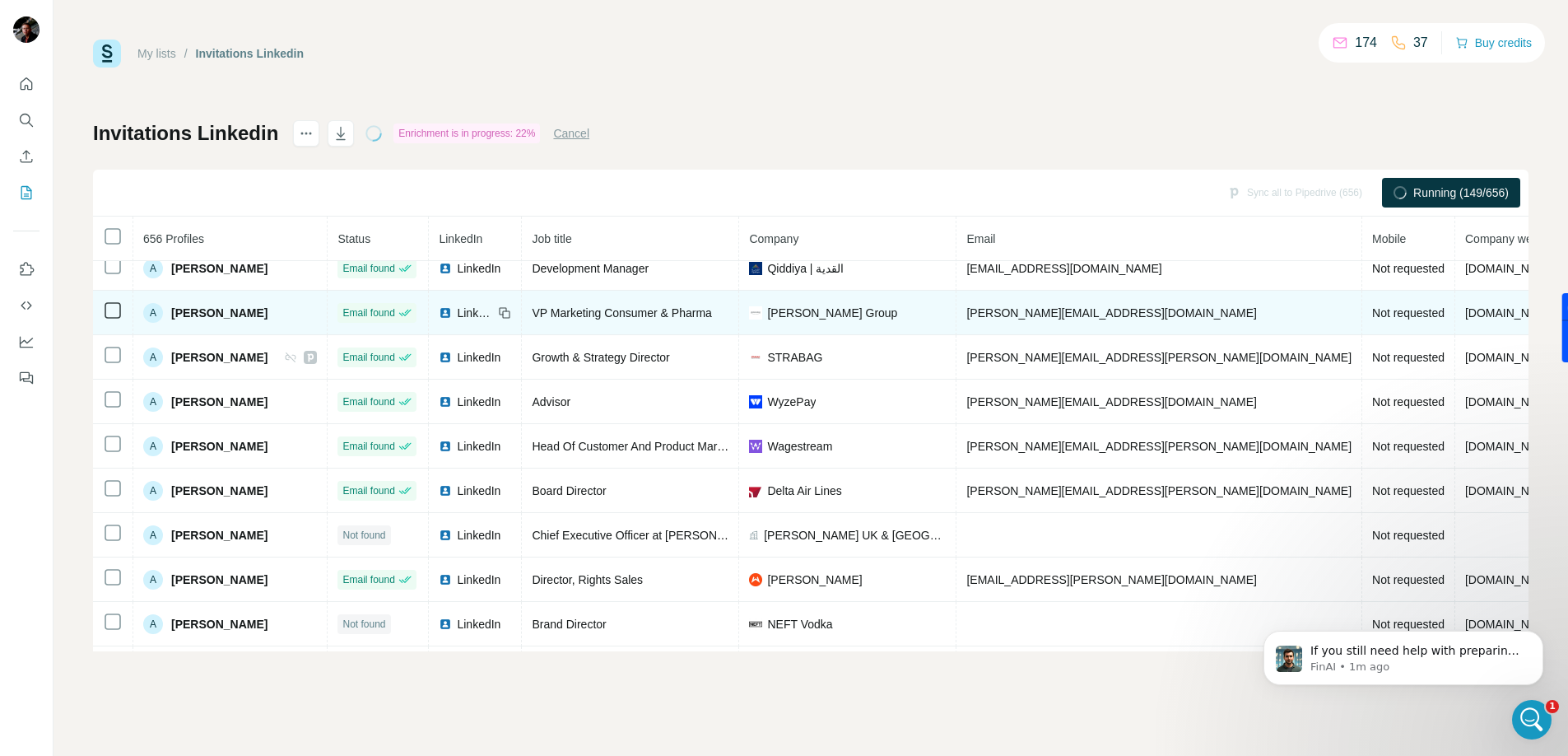
drag, startPoint x: 281, startPoint y: 312, endPoint x: 172, endPoint y: 316, distance: 109.1
click at [172, 316] on div "A [PERSON_NAME]" at bounding box center [230, 313] width 173 height 20
copy span "[PERSON_NAME]"
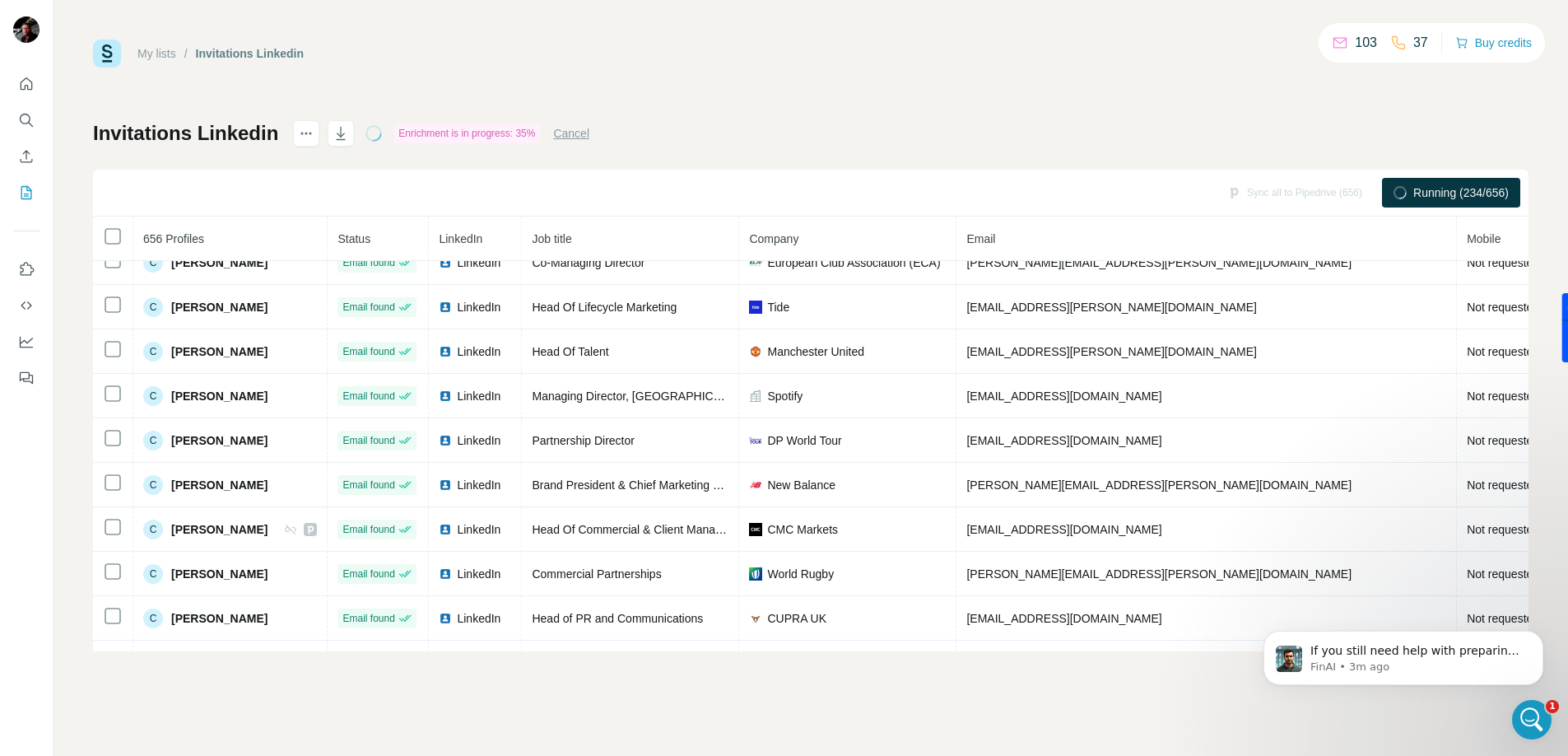
scroll to position [3758, 0]
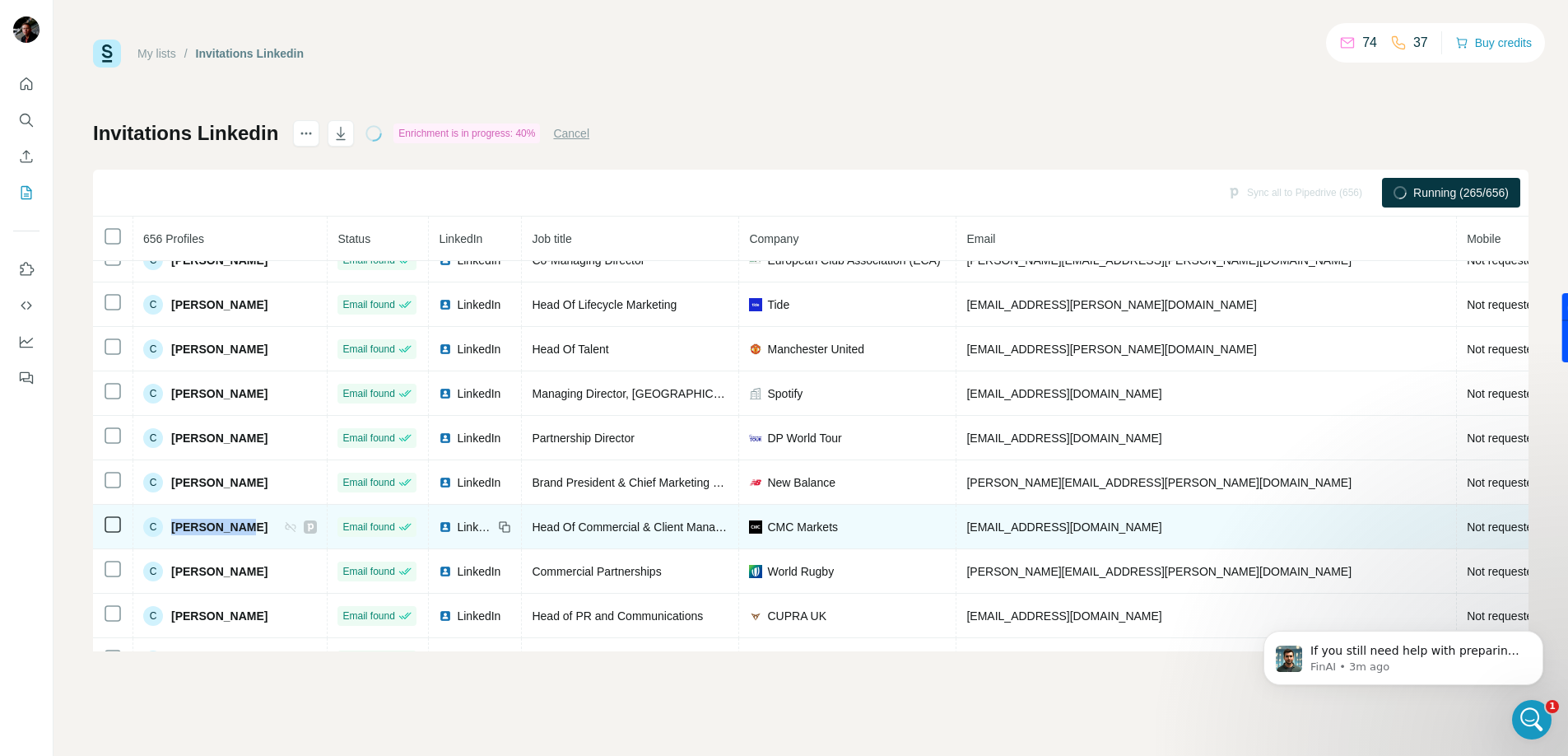
drag, startPoint x: 237, startPoint y: 525, endPoint x: 171, endPoint y: 528, distance: 66.1
click at [171, 528] on div "C [PERSON_NAME]" at bounding box center [230, 527] width 173 height 20
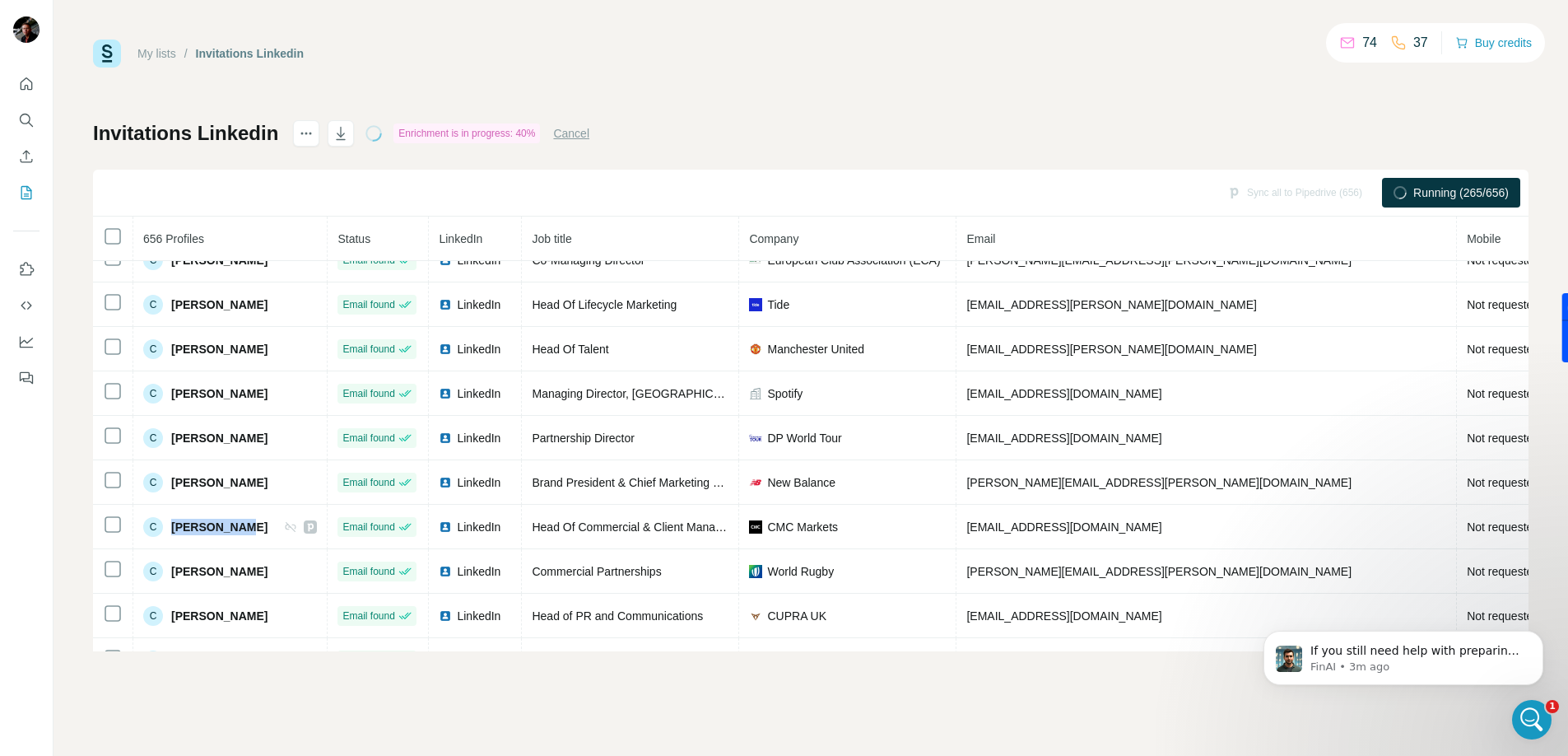
copy span "[PERSON_NAME]"
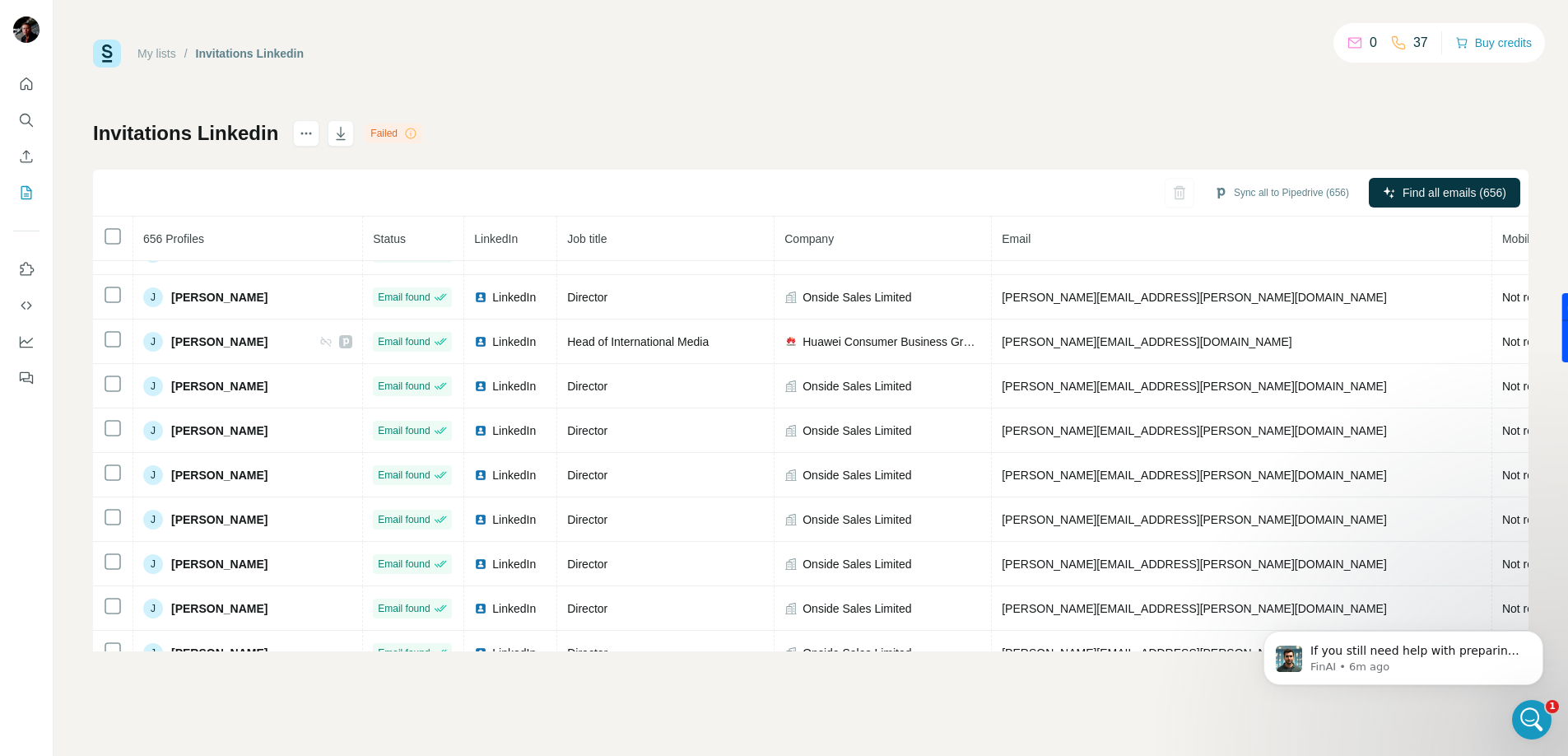
scroll to position [12857, 0]
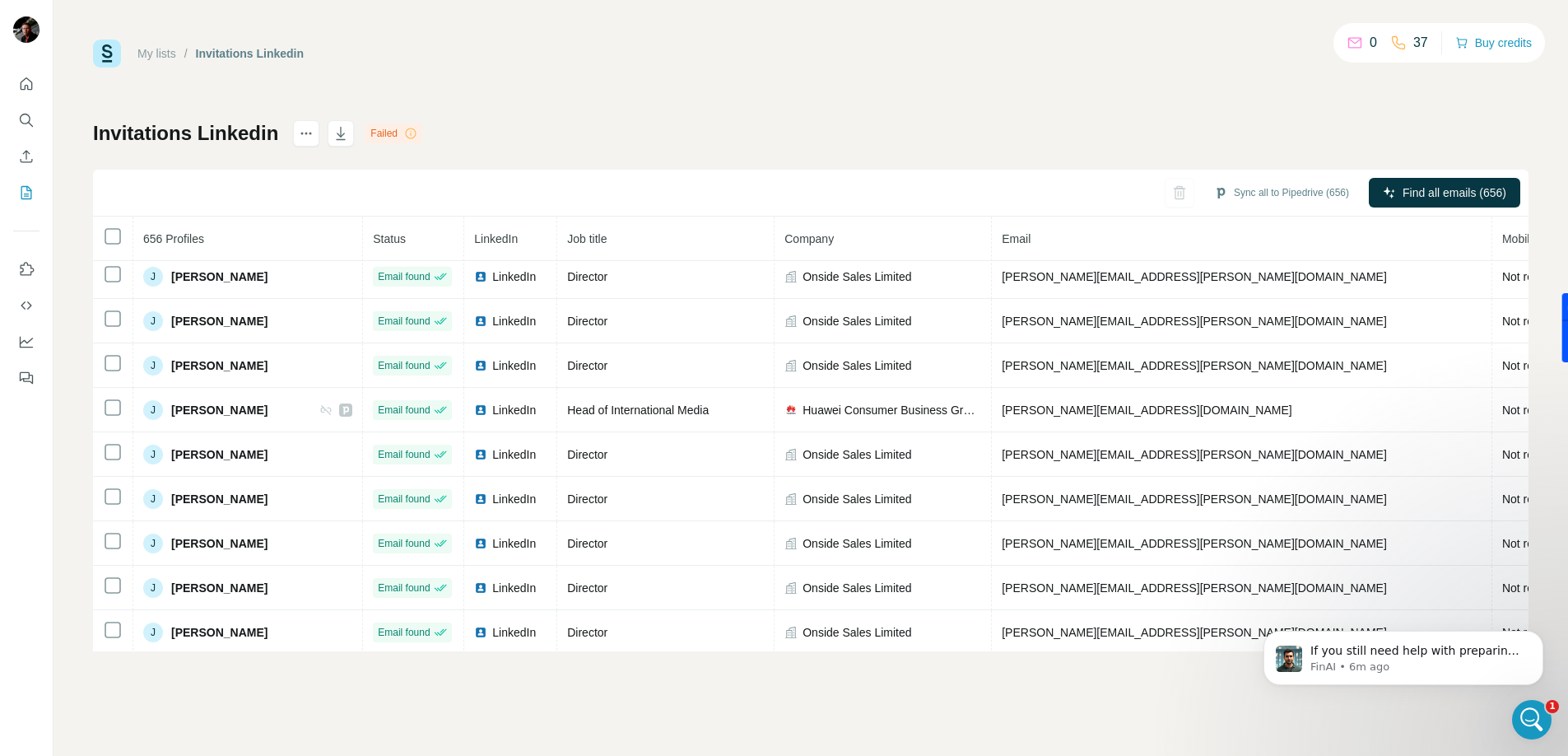
click at [392, 132] on div "Failed" at bounding box center [393, 133] width 57 height 20
click at [411, 131] on icon at bounding box center [410, 133] width 13 height 13
click at [414, 133] on icon at bounding box center [410, 133] width 13 height 13
click at [415, 135] on icon at bounding box center [410, 133] width 13 height 13
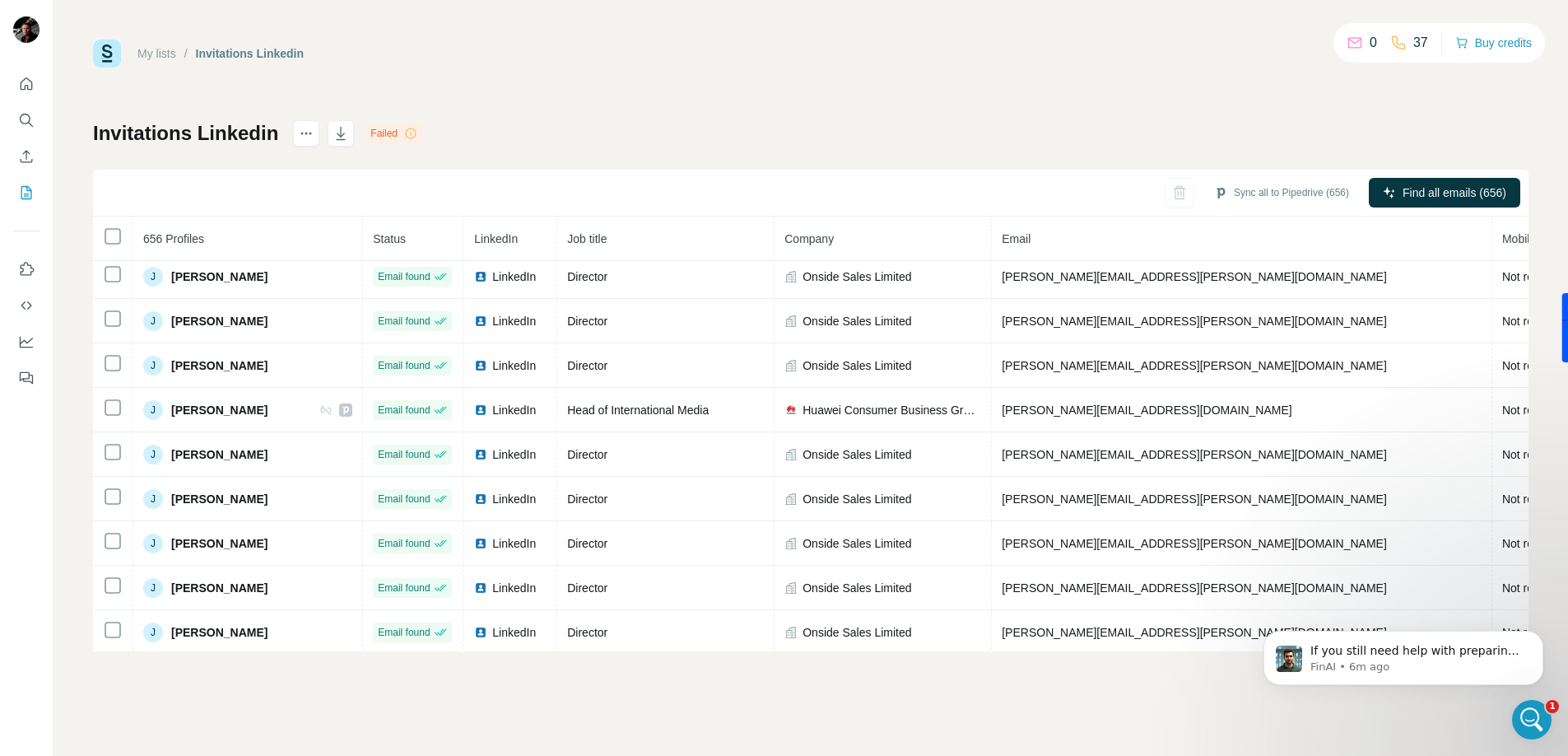
click at [416, 133] on icon at bounding box center [410, 133] width 13 height 13
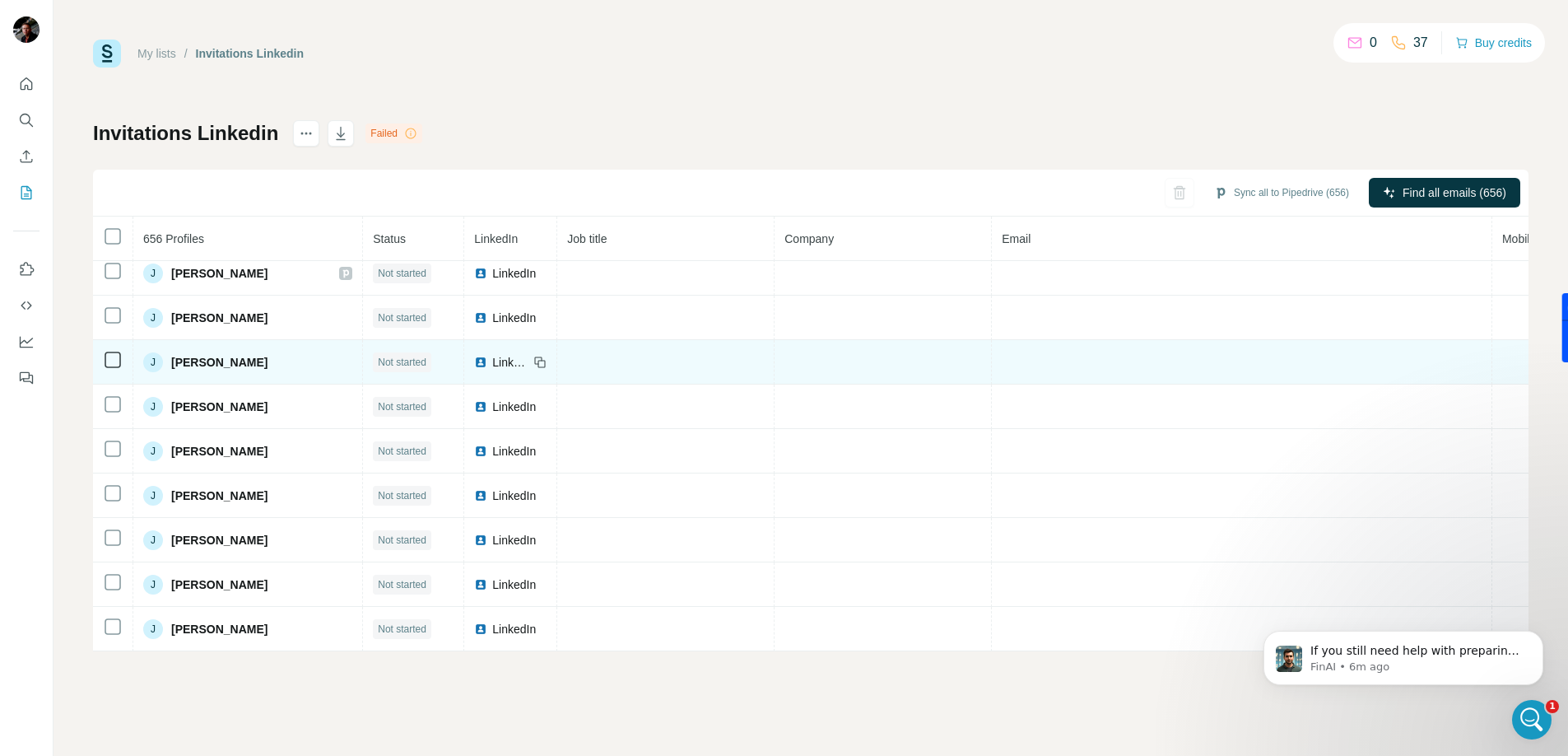
scroll to position [16098, 0]
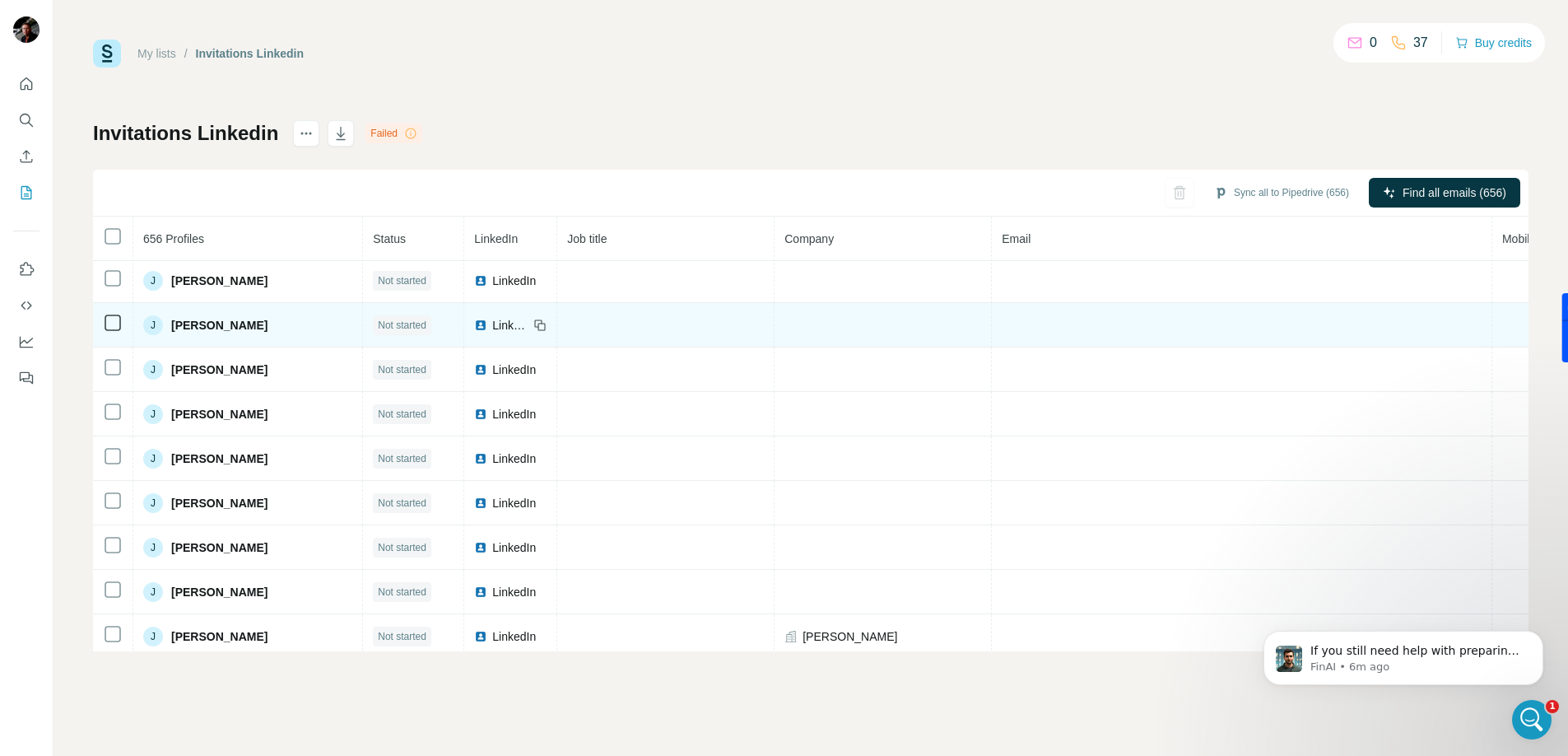
click at [389, 321] on span "Not started" at bounding box center [401, 326] width 49 height 15
click at [385, 326] on span "Not started" at bounding box center [401, 326] width 49 height 15
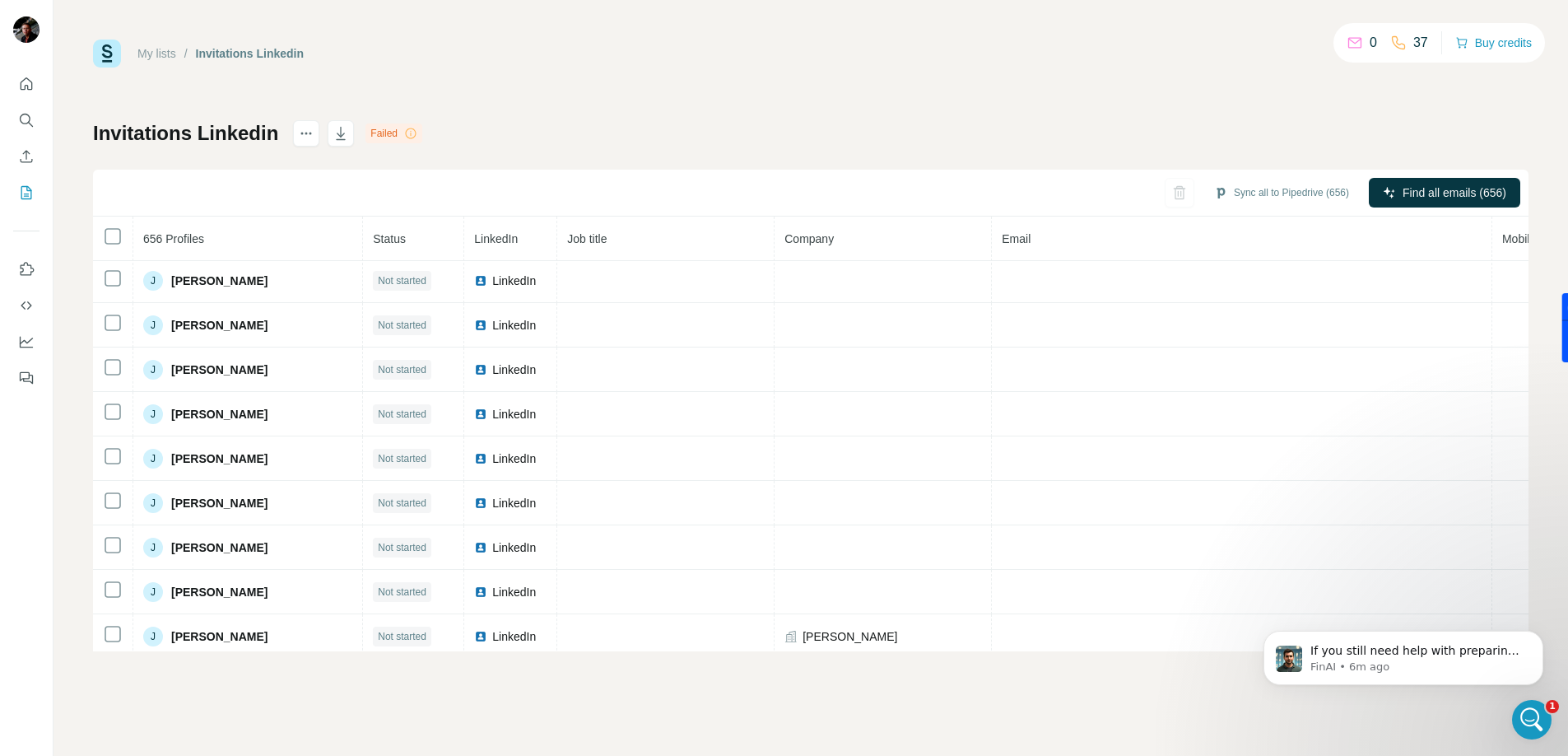
click at [415, 131] on icon at bounding box center [410, 133] width 13 height 13
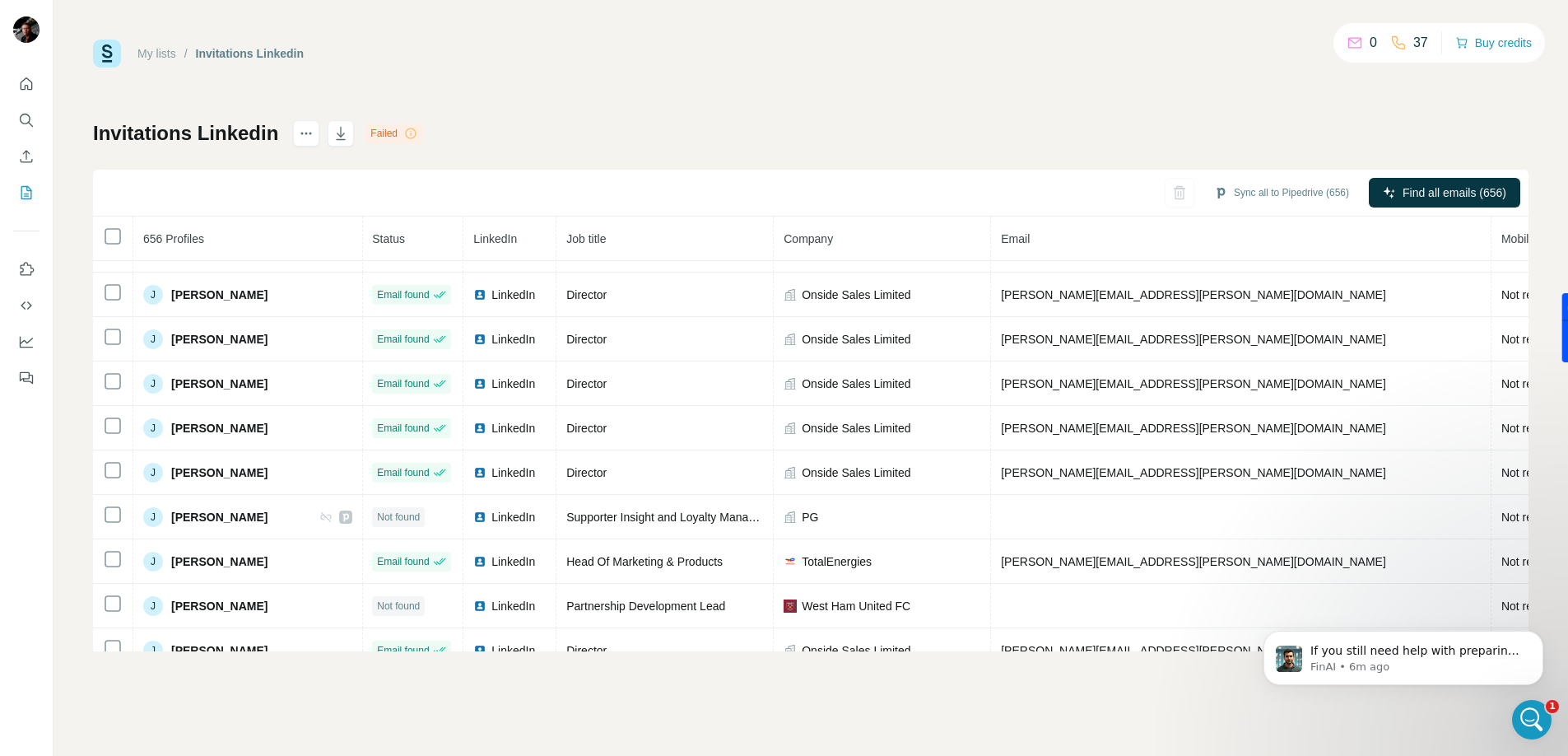
scroll to position [11116, 1]
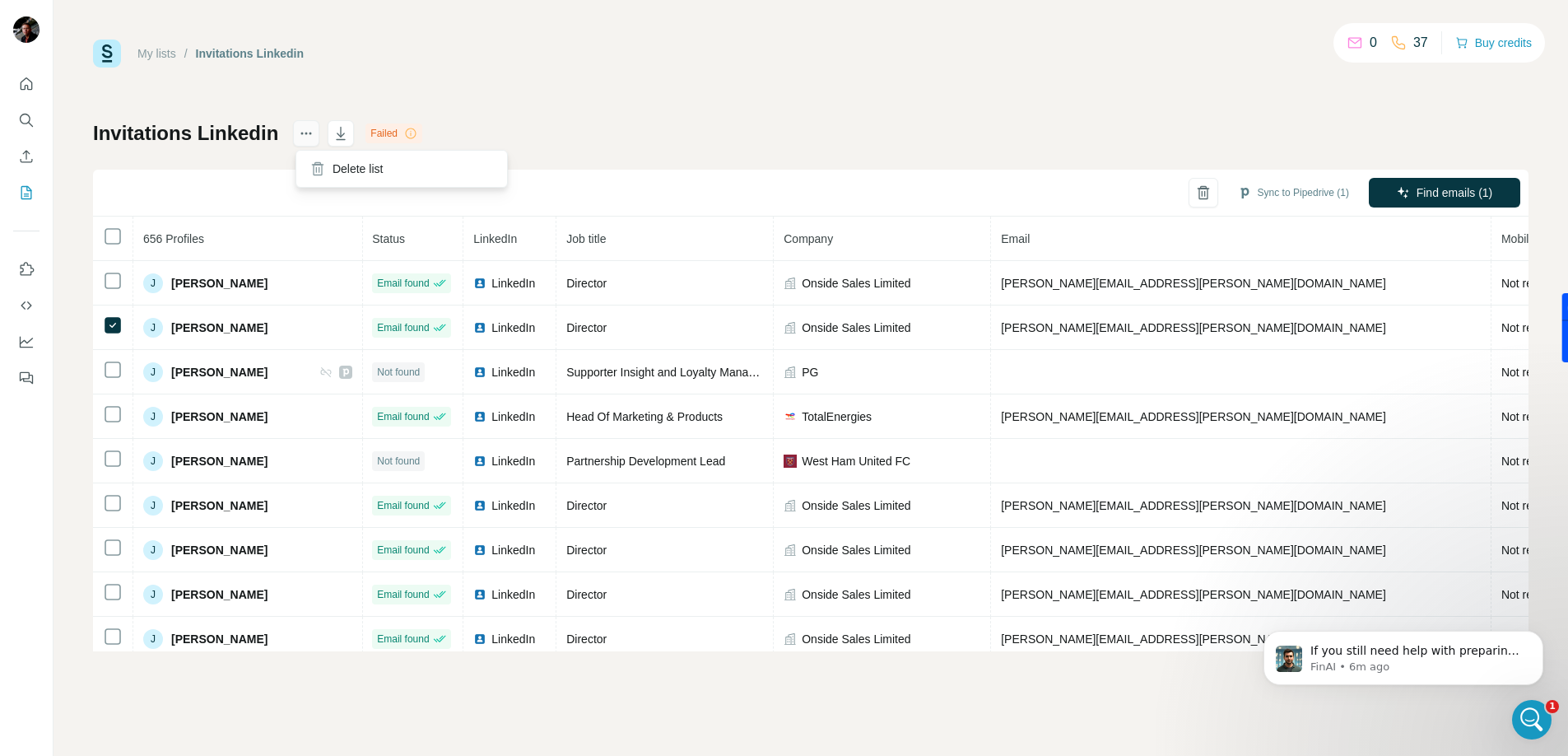
click at [301, 136] on icon "actions" at bounding box center [306, 133] width 17 height 17
click at [372, 172] on div "Delete list" at bounding box center [401, 169] width 204 height 30
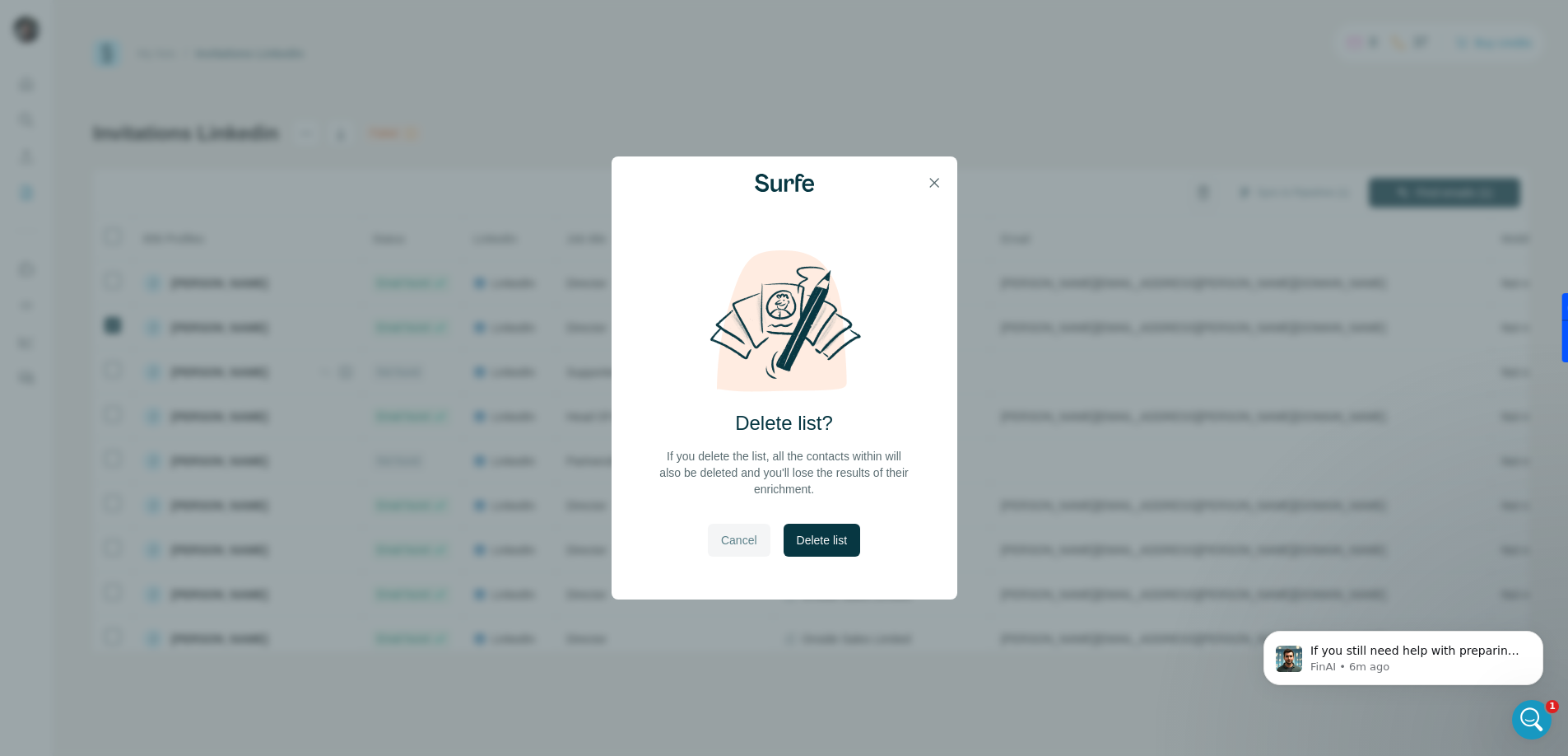
click at [744, 547] on span "Cancel" at bounding box center [739, 540] width 36 height 17
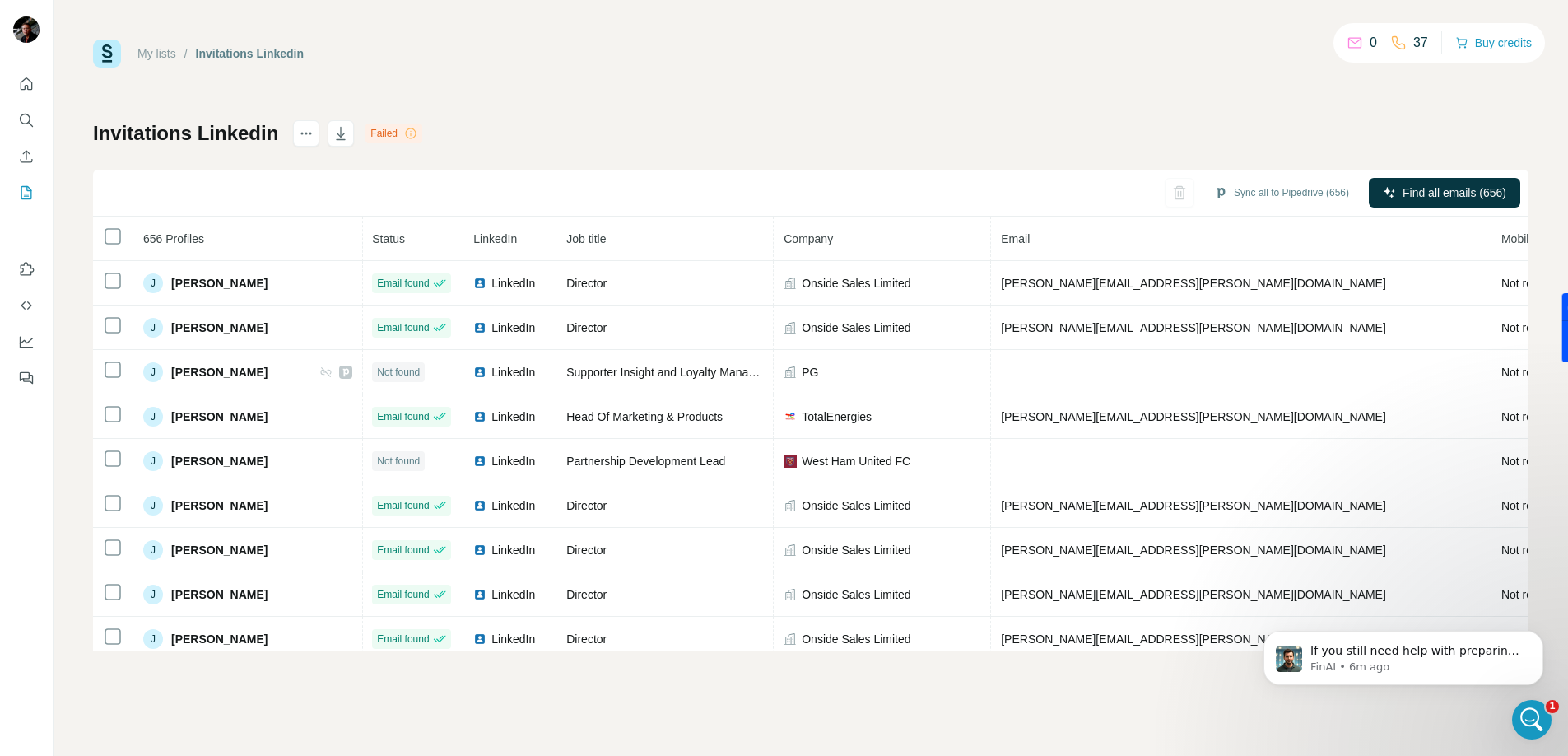
click at [609, 120] on div "My lists / Invitations Linkedin 0 37 Buy credits Invitations Linkedin Failed Sy…" at bounding box center [811, 345] width 1435 height 611
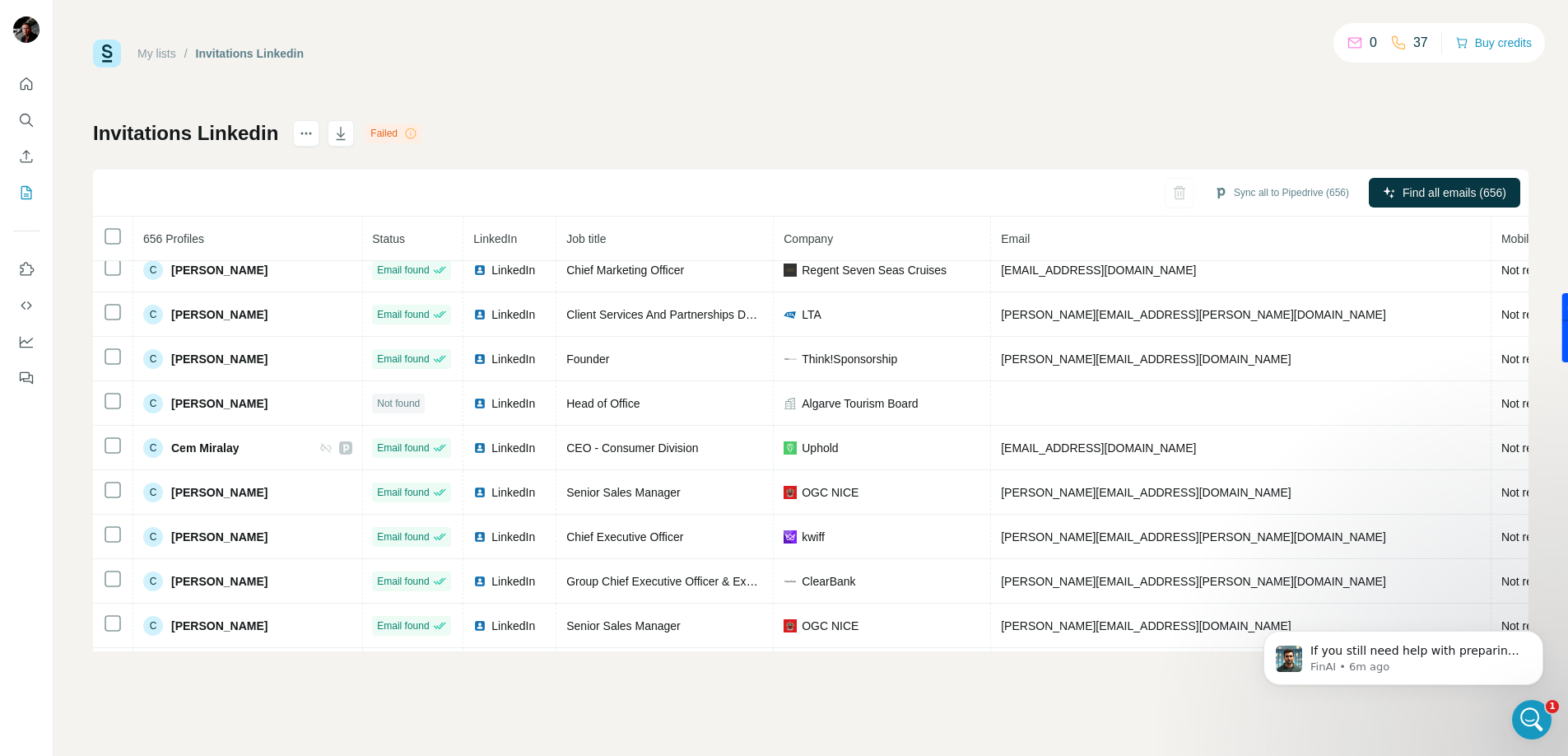
scroll to position [3479, 1]
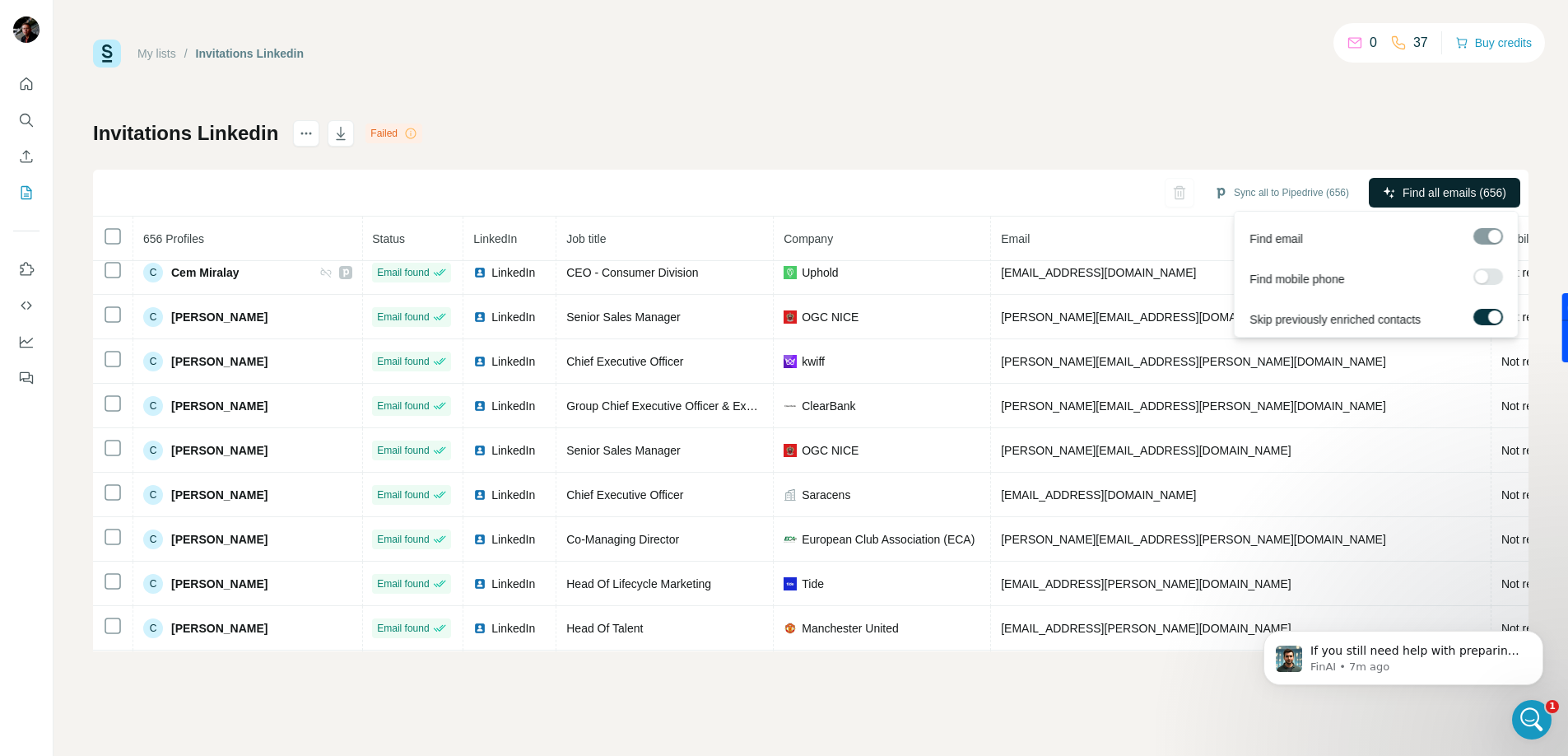
click at [1443, 197] on span "Find all emails (656)" at bounding box center [1454, 193] width 104 height 17
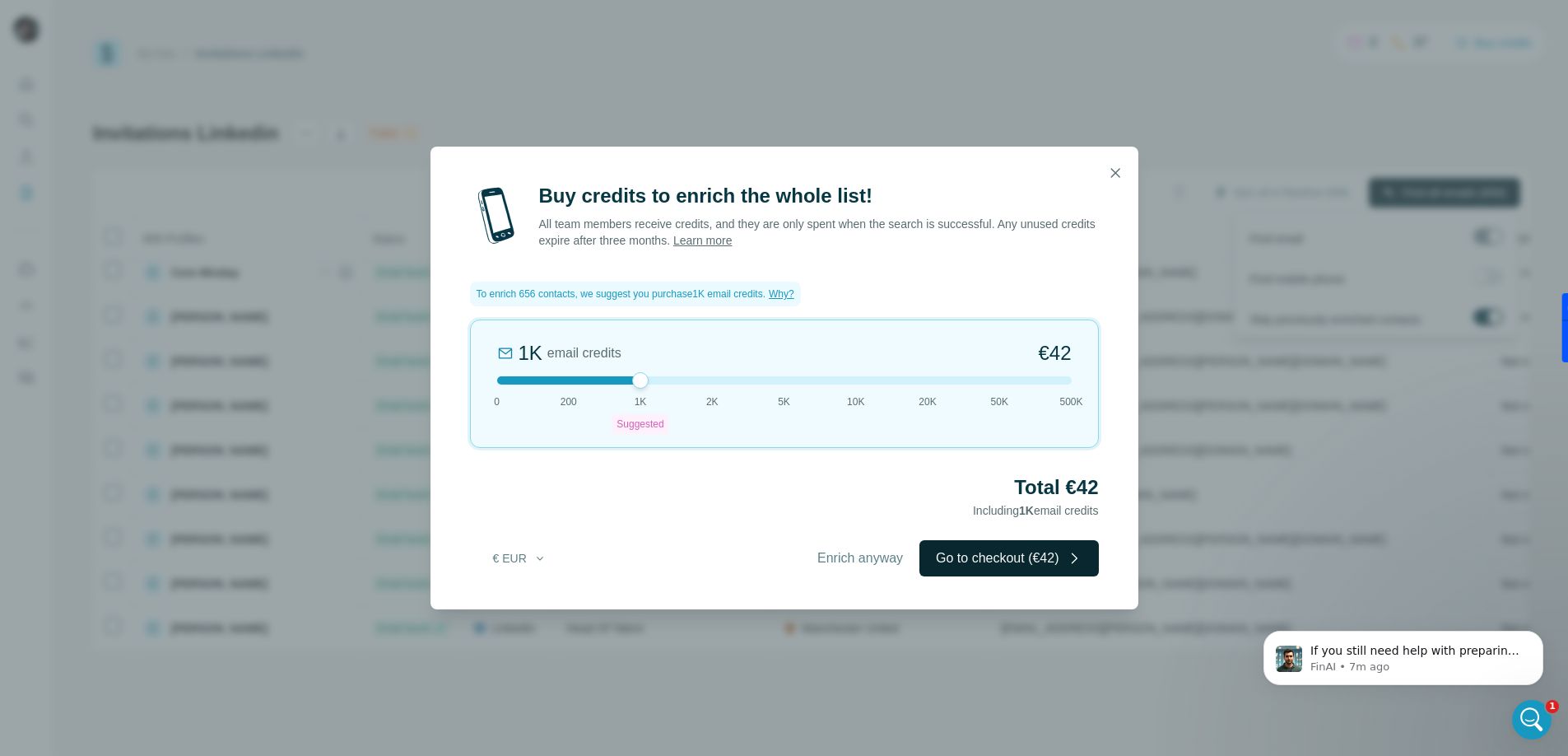
click at [979, 559] on button "Go to checkout (€42)" at bounding box center [1008, 559] width 178 height 36
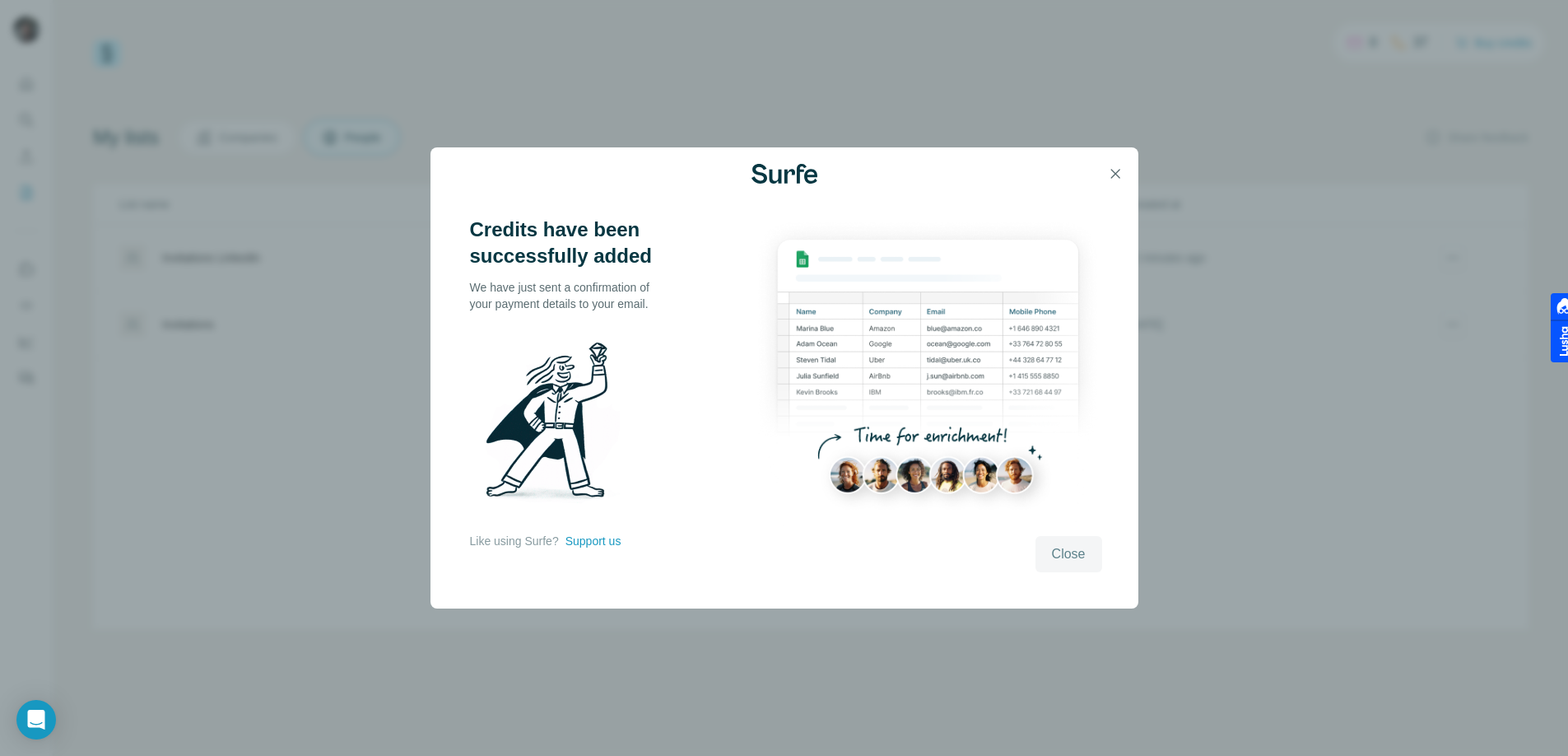
click at [1052, 551] on span "Close" at bounding box center [1068, 554] width 34 height 20
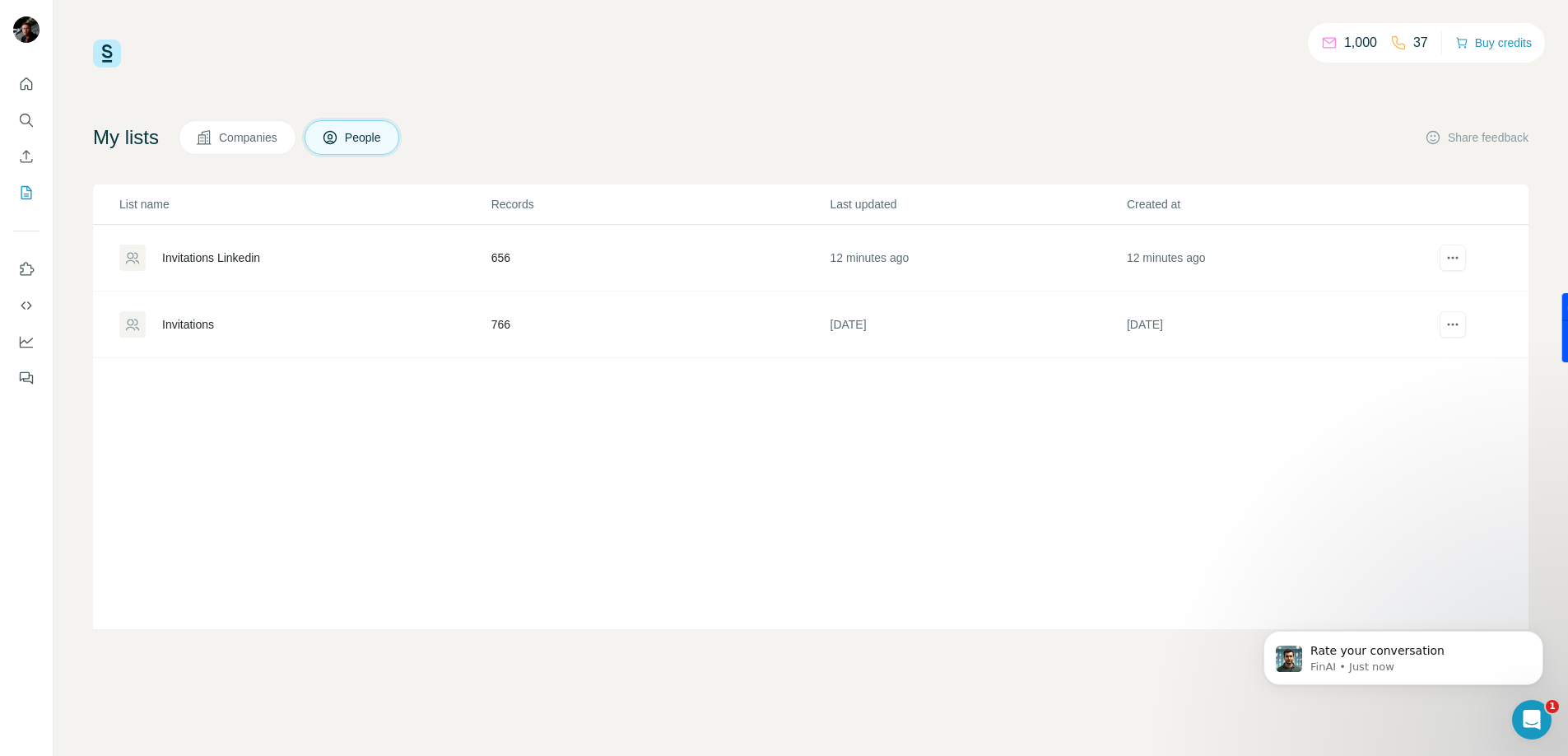
click at [265, 136] on span "Companies" at bounding box center [249, 137] width 60 height 17
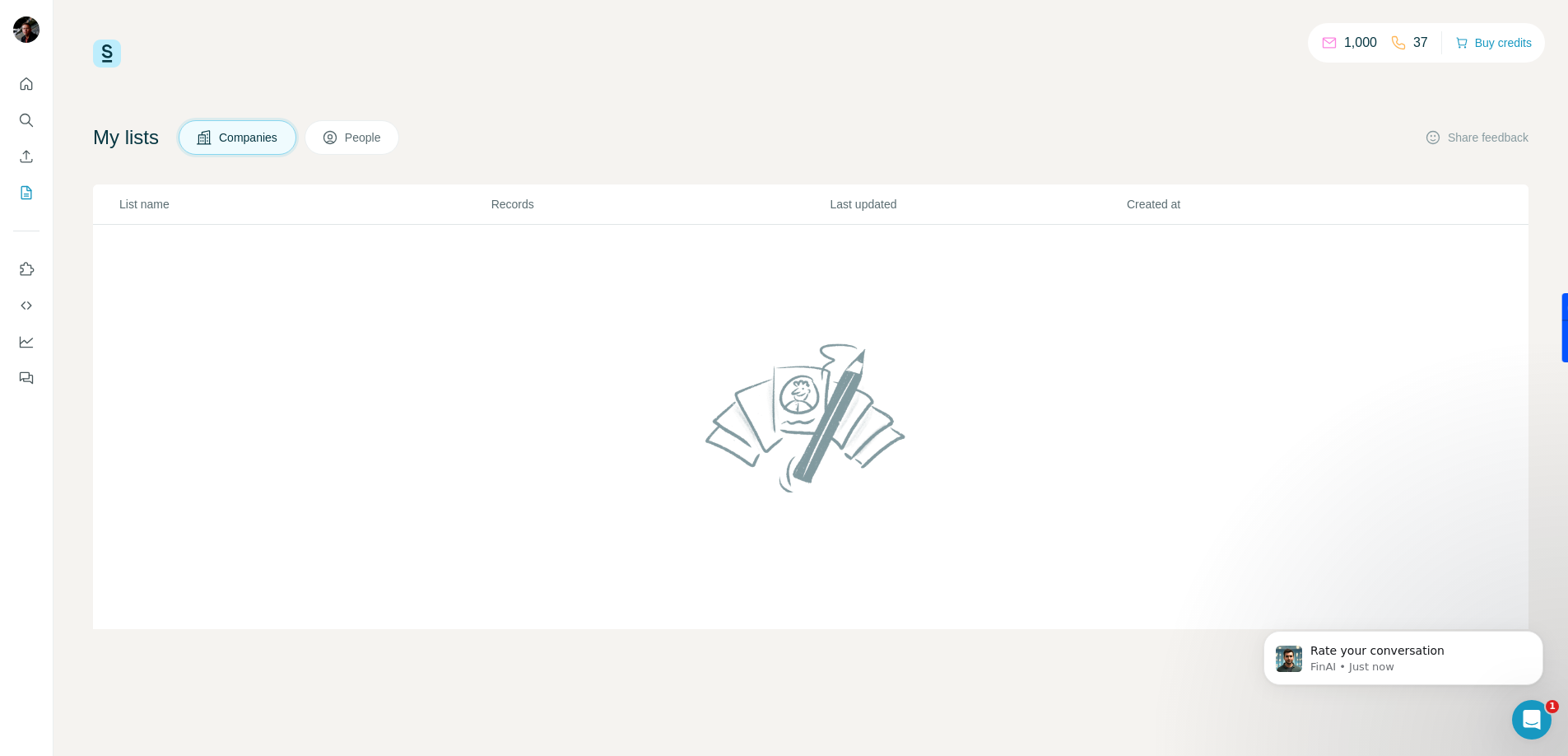
click at [334, 141] on icon at bounding box center [330, 138] width 8 height 9
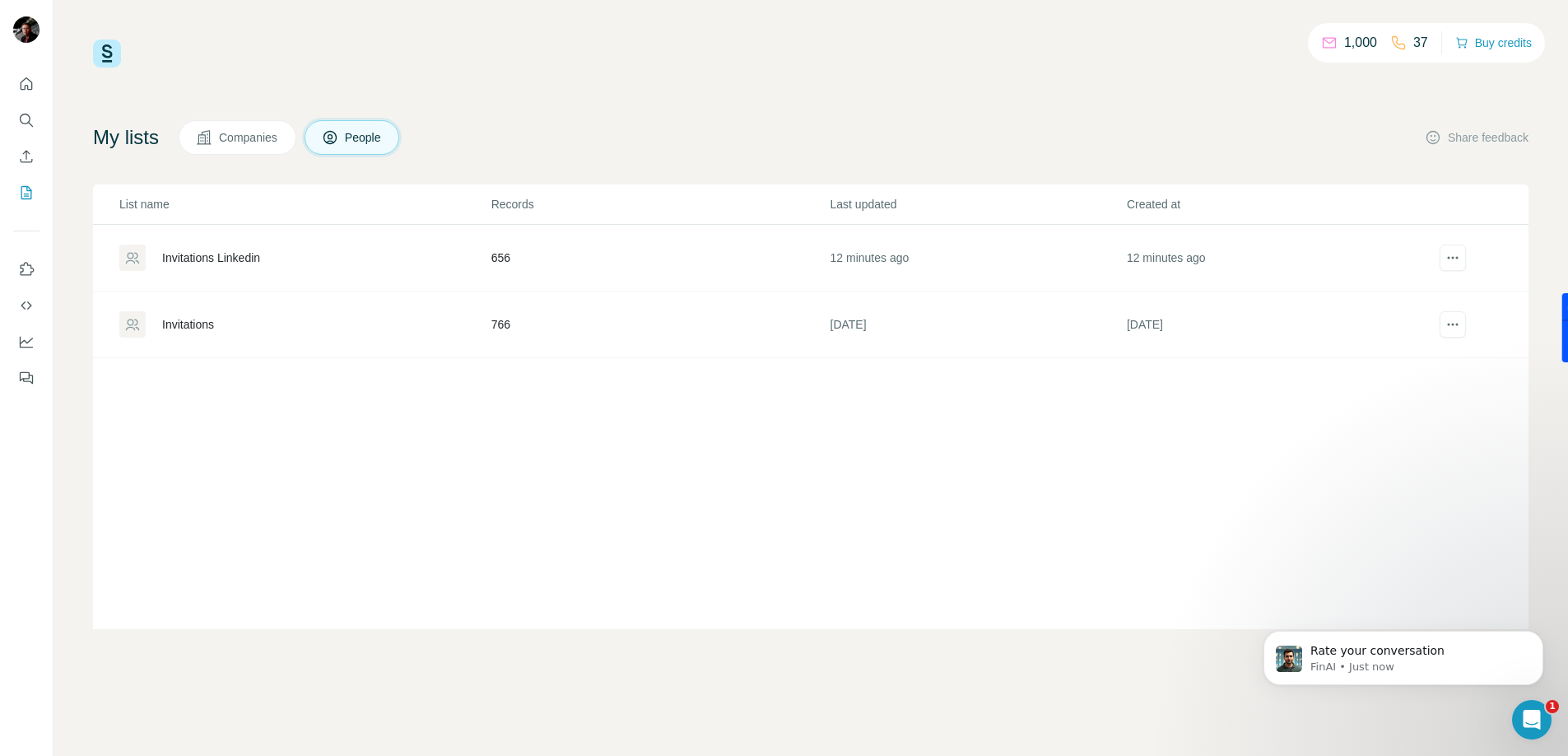
click at [223, 259] on div "Invitations Linkedin" at bounding box center [211, 258] width 98 height 17
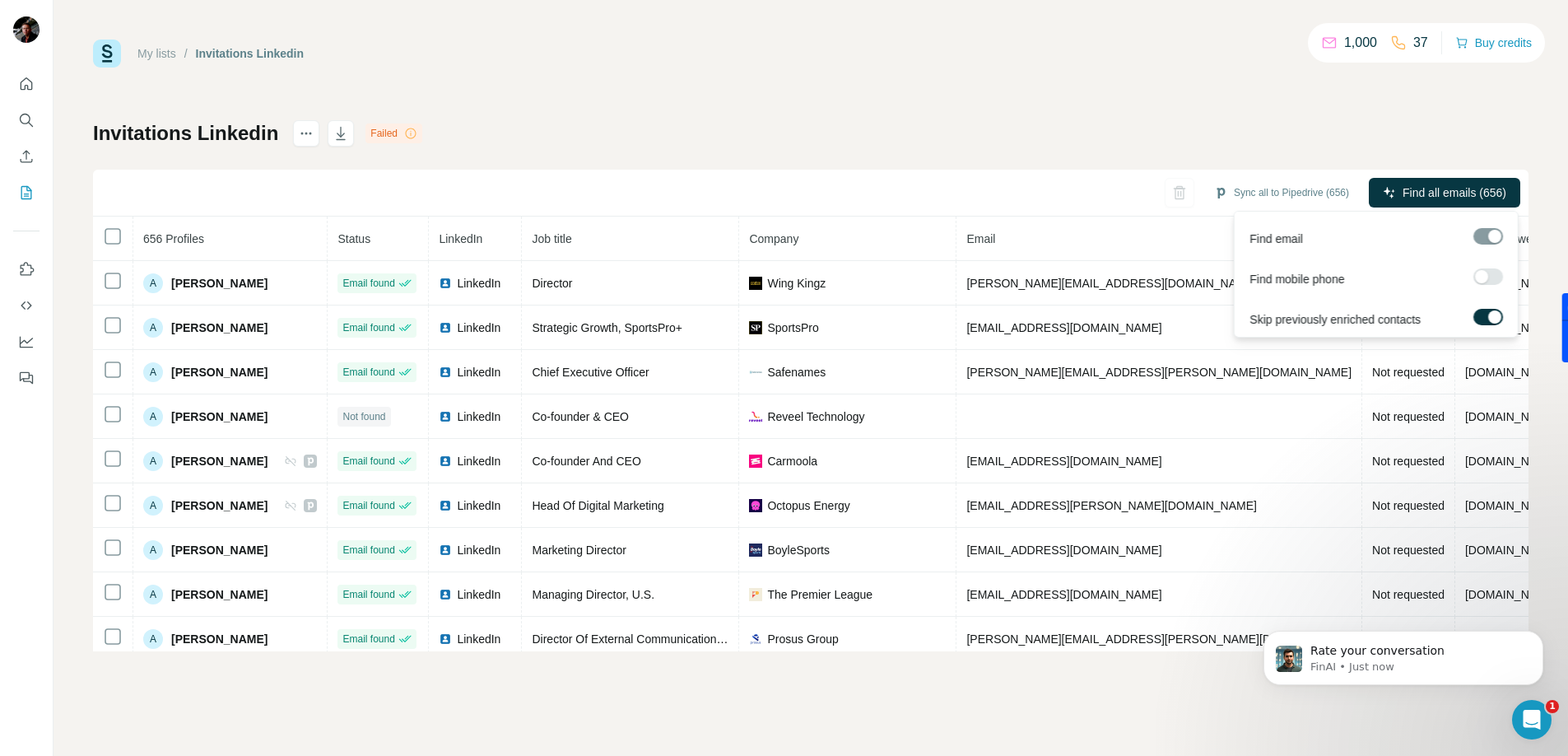
click at [1471, 192] on span "Find all emails (656)" at bounding box center [1454, 193] width 104 height 17
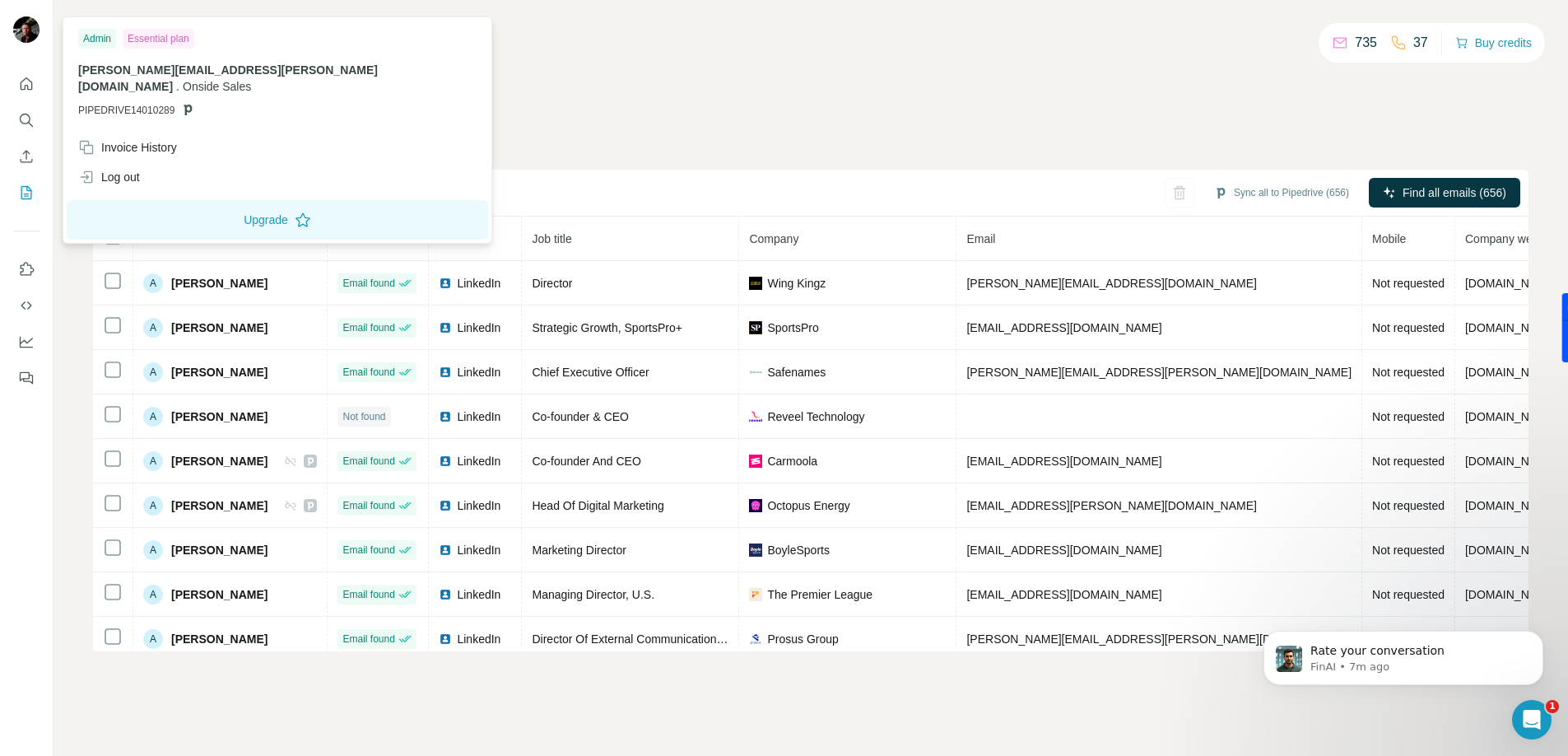
click at [943, 35] on div "My lists / Invitations Linkedin 735 37 Buy credits Invitations Linkedin Enrichm…" at bounding box center [811, 378] width 1514 height 756
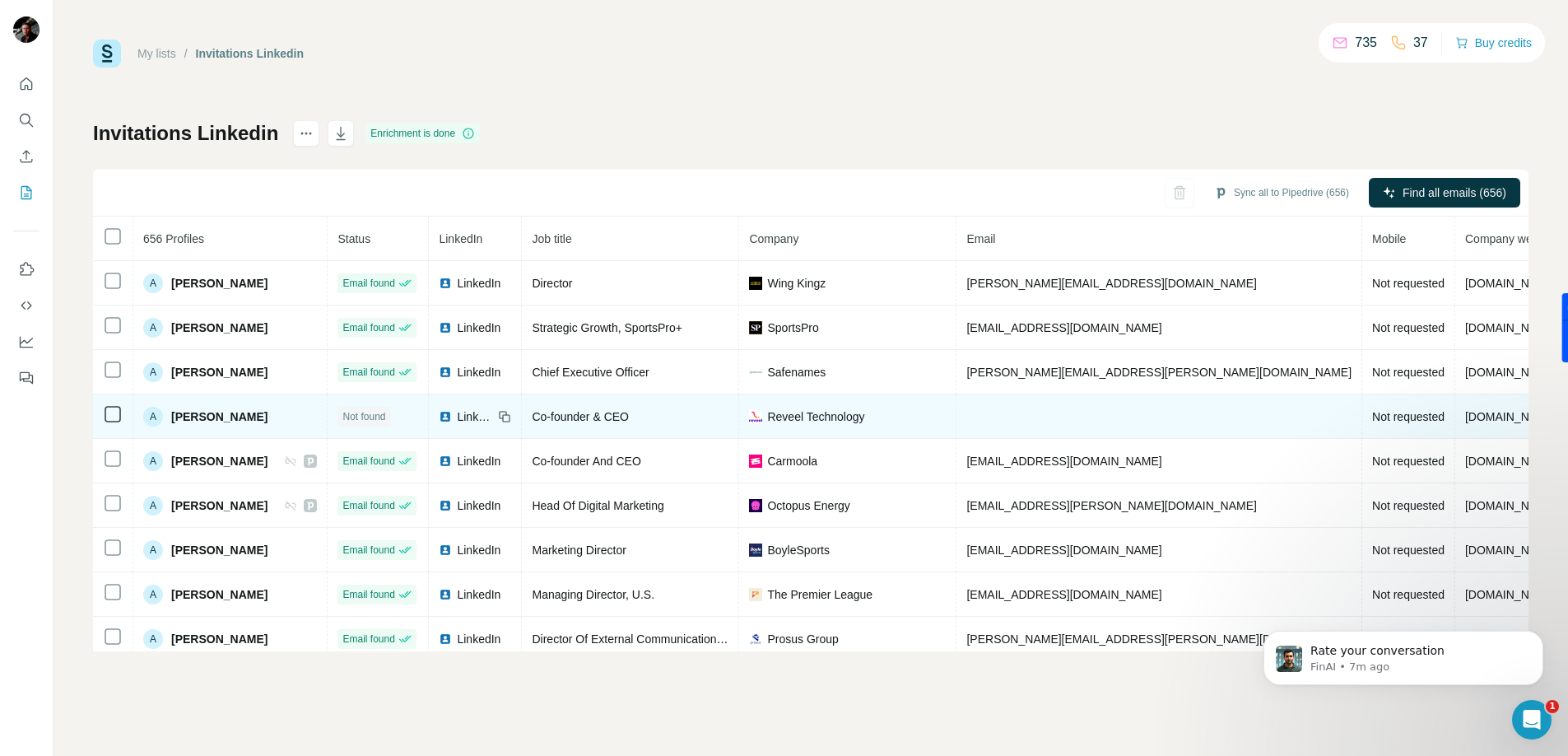
scroll to position [55, 0]
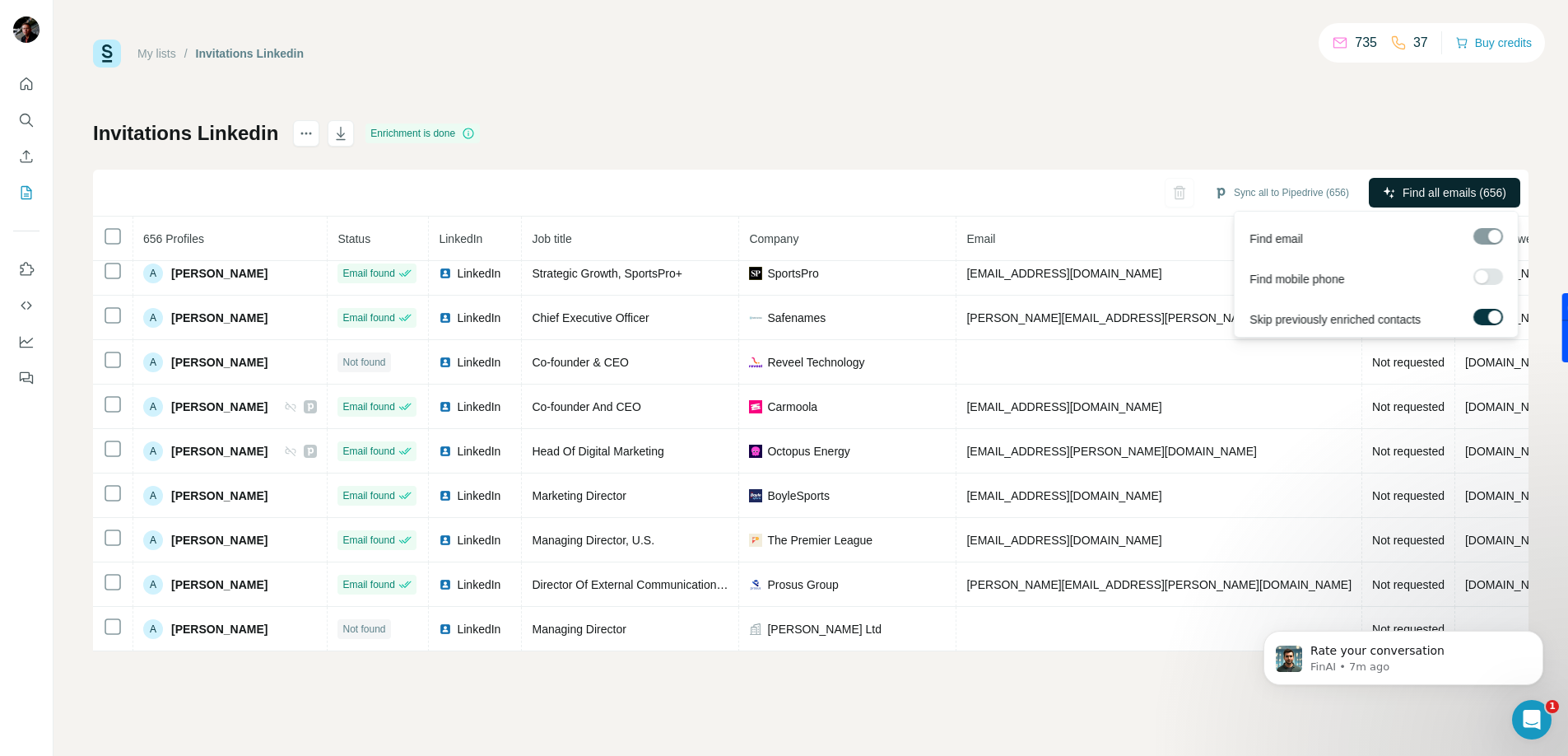
click at [1450, 193] on span "Find all emails (656)" at bounding box center [1454, 193] width 104 height 17
click at [1438, 193] on span "Find all emails (656)" at bounding box center [1454, 193] width 104 height 17
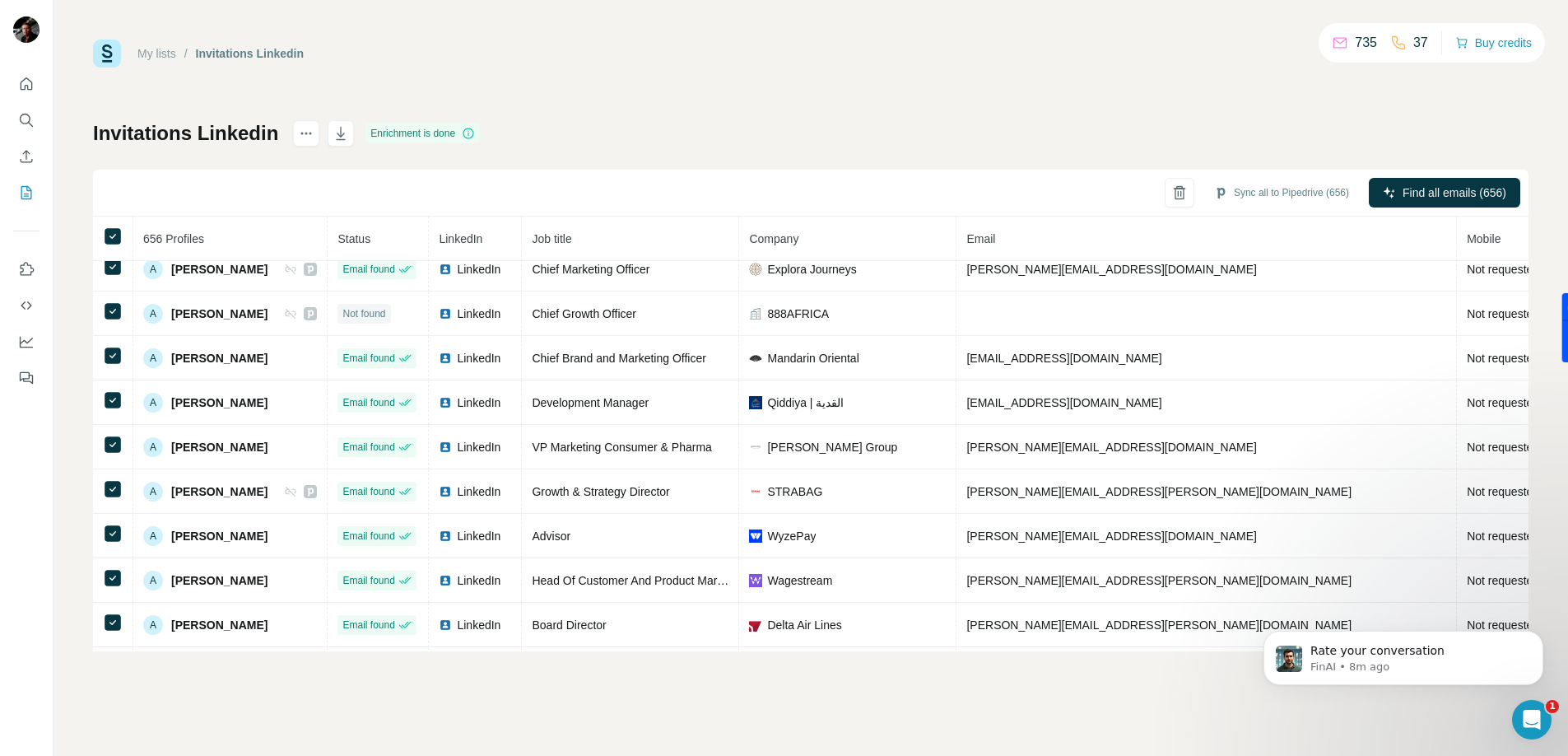
scroll to position [0, 0]
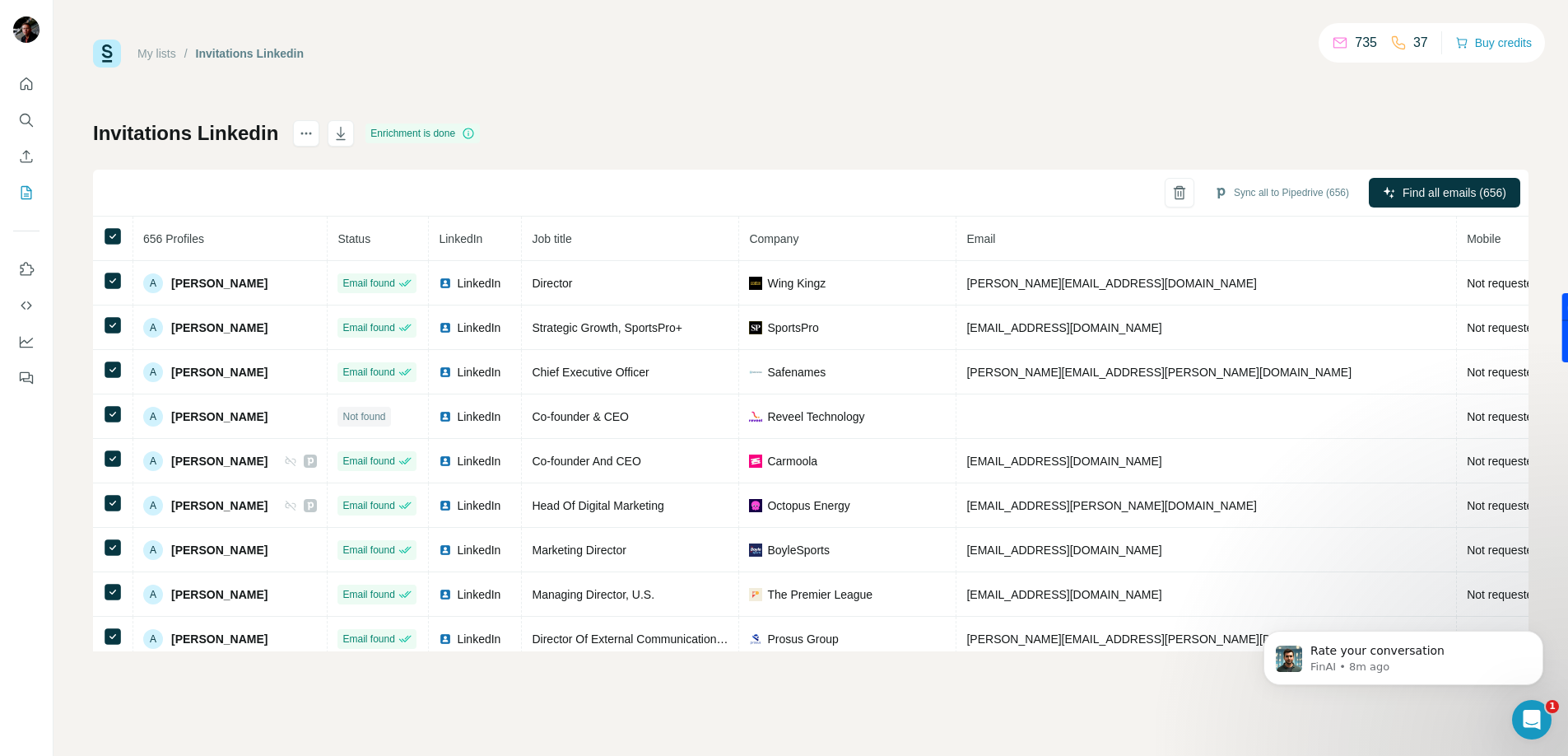
click at [558, 126] on div "Invitations Linkedin Enrichment is done Sync all to Pipedrive (656) Find all em…" at bounding box center [811, 386] width 1435 height 531
click at [346, 139] on icon "button" at bounding box center [341, 133] width 9 height 13
